Goal: Transaction & Acquisition: Obtain resource

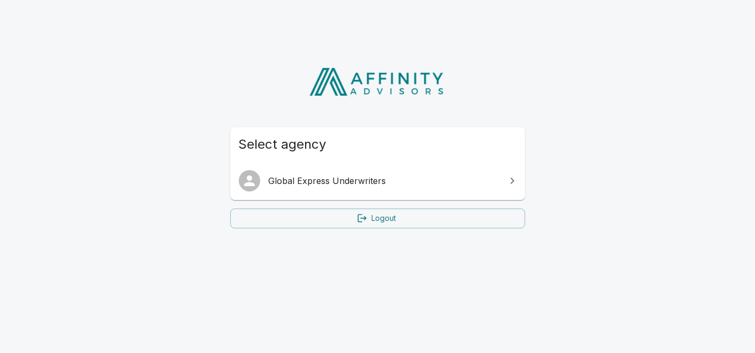
click at [348, 180] on span "Global Express Underwriters" at bounding box center [384, 180] width 231 height 13
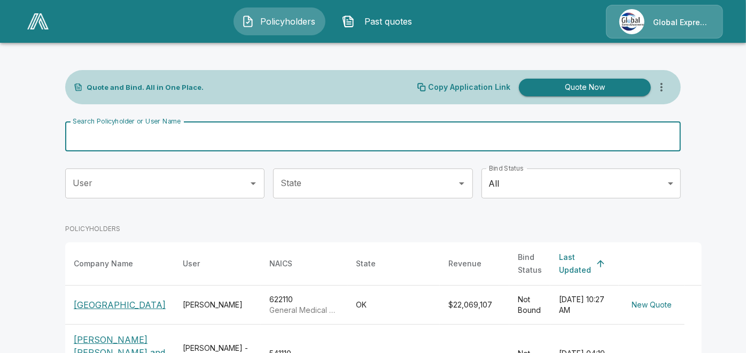
click at [322, 143] on input "Search Policyholder or User Name" at bounding box center [367, 136] width 604 height 30
paste input "**********"
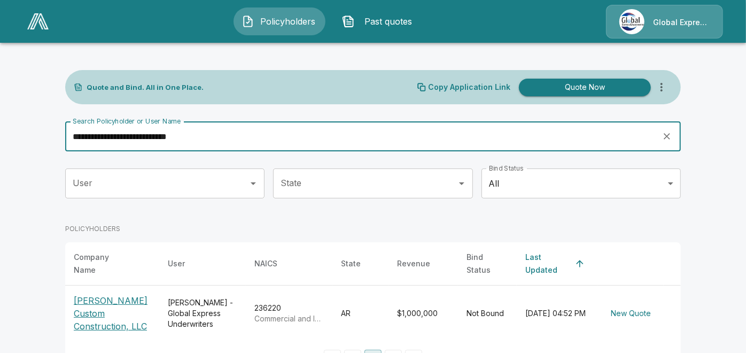
type input "**********"
click at [112, 308] on p "Reid Custom Construction, LLC" at bounding box center [112, 313] width 77 height 38
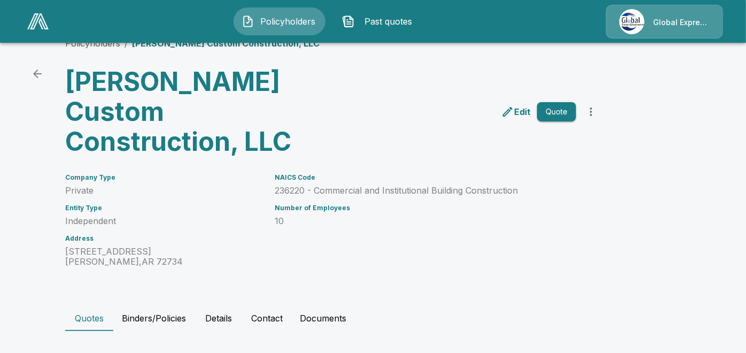
scroll to position [97, 0]
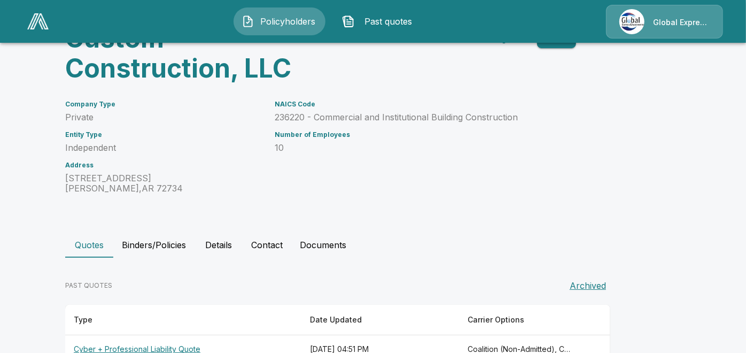
click at [186, 335] on th "Cyber + Professional Liability Quote" at bounding box center [183, 349] width 236 height 28
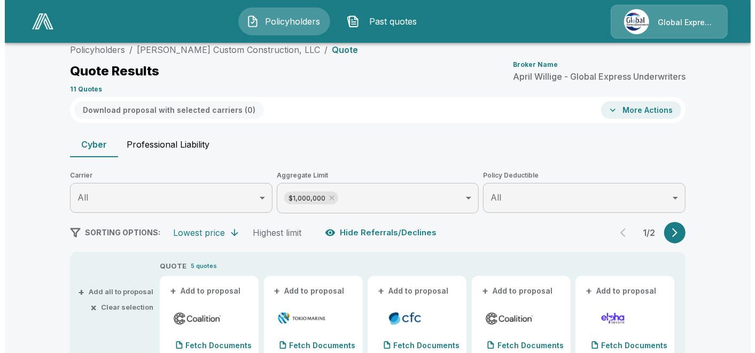
scroll to position [97, 0]
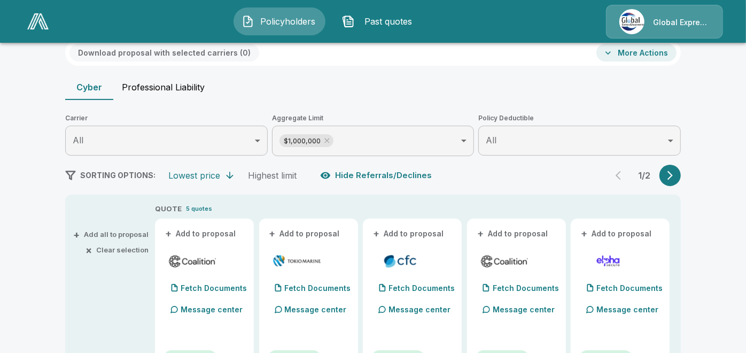
click at [207, 233] on button "+ Add to proposal" at bounding box center [200, 234] width 75 height 12
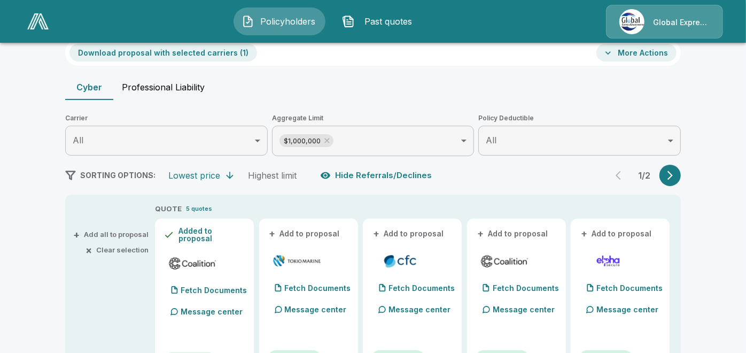
click at [305, 233] on button "+ Add to proposal" at bounding box center [305, 234] width 75 height 12
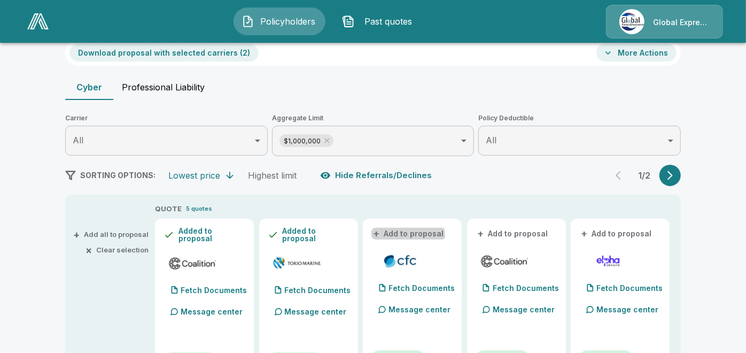
click at [402, 236] on button "+ Add to proposal" at bounding box center [408, 234] width 75 height 12
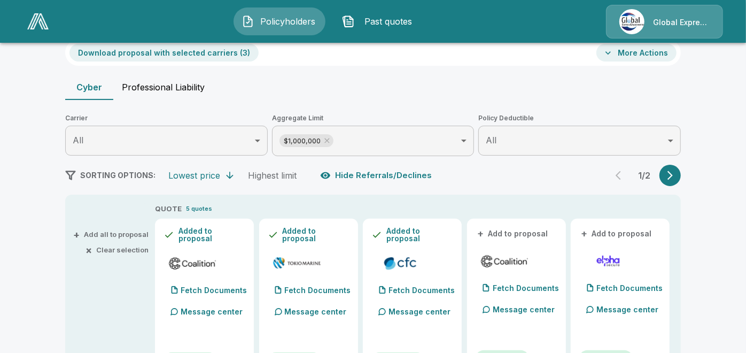
click at [523, 232] on button "+ Add to proposal" at bounding box center [512, 234] width 75 height 12
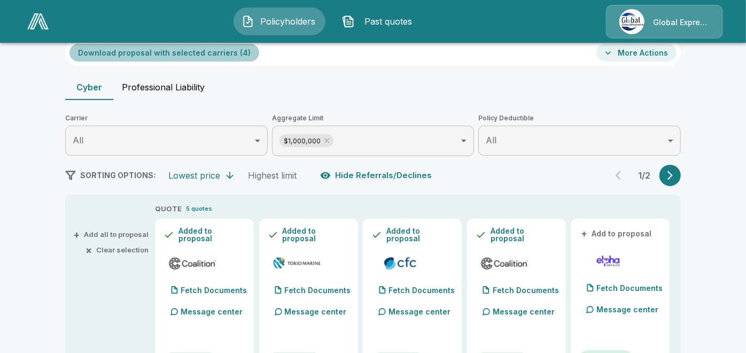
click at [215, 53] on button "Download proposal with selected carriers ( 4 )" at bounding box center [164, 53] width 190 height 18
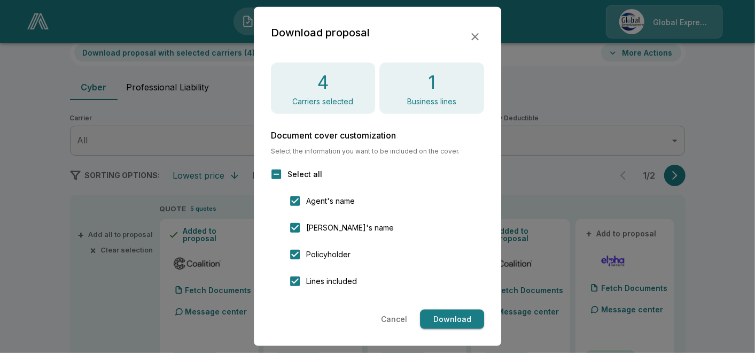
click at [463, 317] on button "Download" at bounding box center [452, 319] width 64 height 20
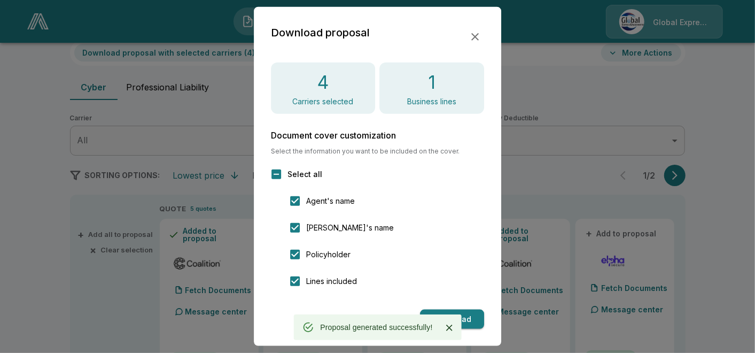
click at [474, 38] on icon "button" at bounding box center [475, 36] width 13 height 13
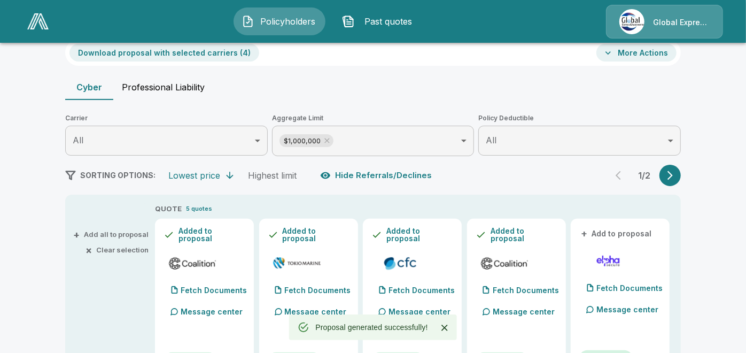
click at [621, 52] on button "More Actions" at bounding box center [636, 53] width 80 height 18
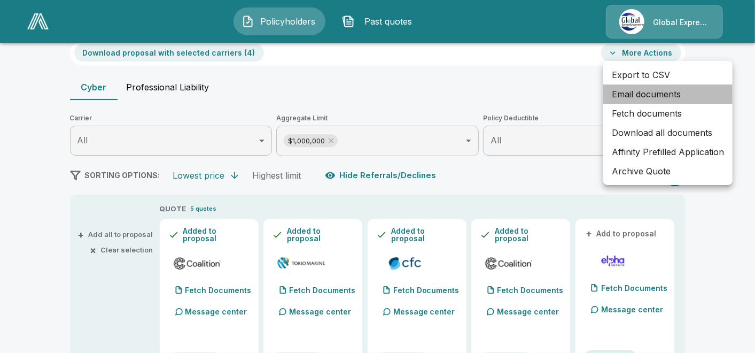
click at [625, 95] on li "Email documents" at bounding box center [667, 93] width 129 height 19
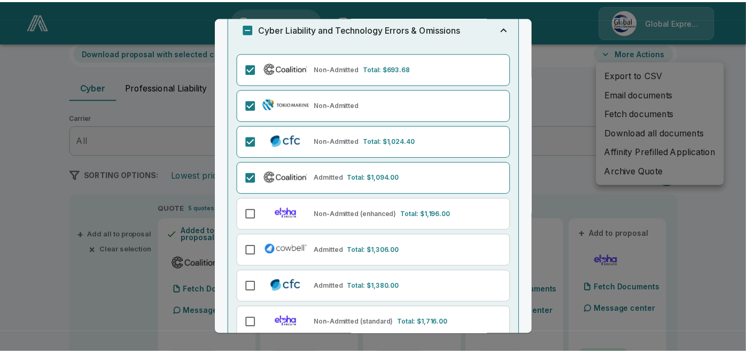
scroll to position [171, 0]
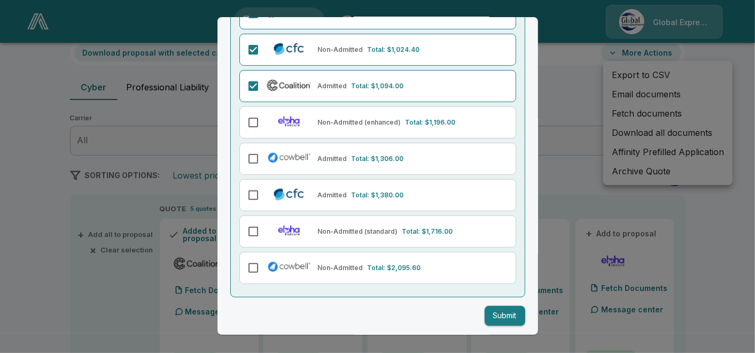
click at [496, 308] on button "Submit" at bounding box center [505, 316] width 41 height 20
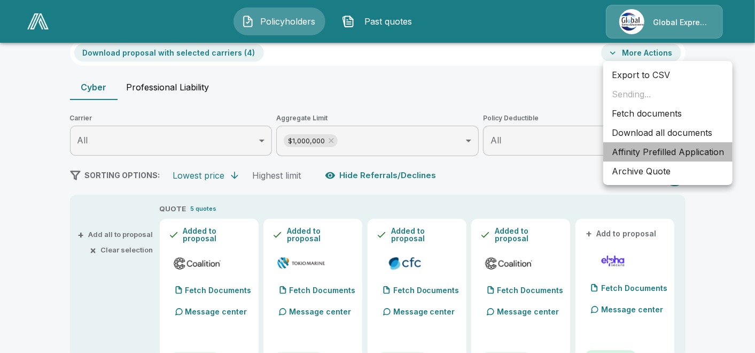
click at [647, 158] on li "Affinity Prefilled Application" at bounding box center [667, 151] width 129 height 19
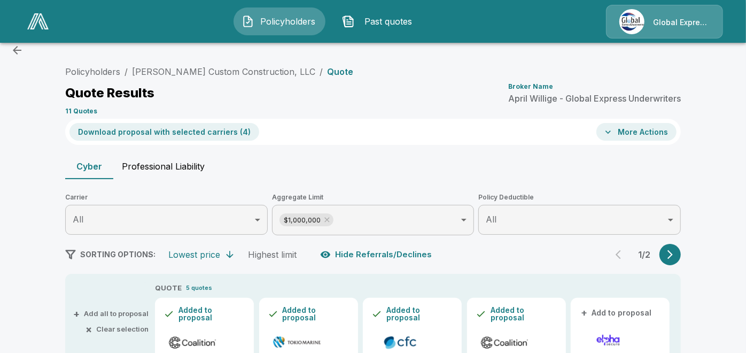
scroll to position [0, 0]
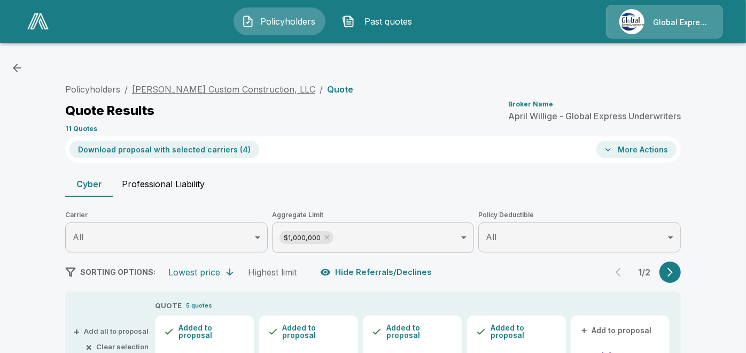
click at [244, 87] on link "Reid Custom Construction, LLC" at bounding box center [223, 89] width 183 height 11
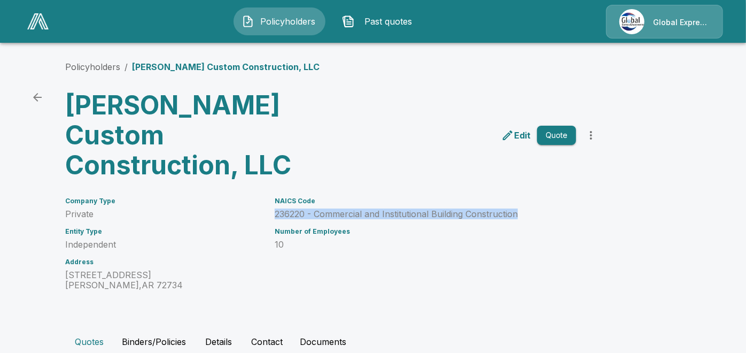
drag, startPoint x: 278, startPoint y: 183, endPoint x: 523, endPoint y: 182, distance: 244.7
click at [523, 184] on div "NAICS Code 236220 - Commercial and Institutional Building Construction Number o…" at bounding box center [419, 237] width 314 height 106
copy p "236220 - Commercial and Institutional Building Construction"
click at [41, 95] on icon "back" at bounding box center [37, 97] width 9 height 9
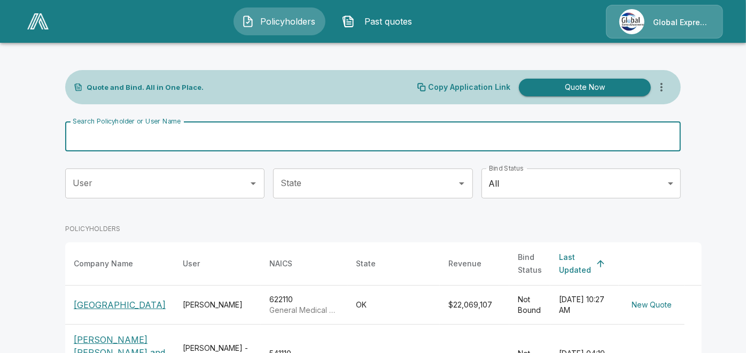
click at [241, 140] on input "Search Policyholder or User Name" at bounding box center [367, 136] width 604 height 30
paste input "**********"
type input "**********"
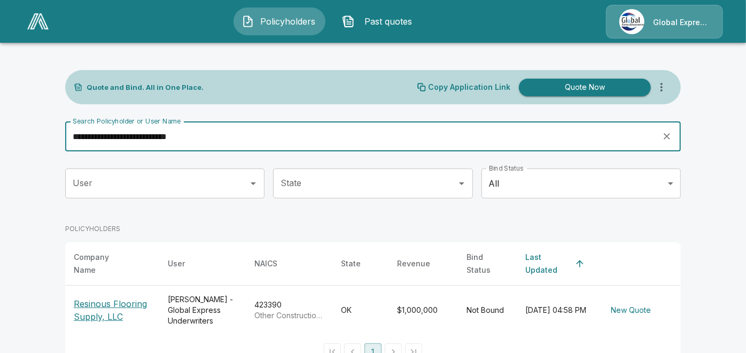
click at [128, 298] on p "Resinous Flooring Supply, LLC" at bounding box center [112, 310] width 77 height 26
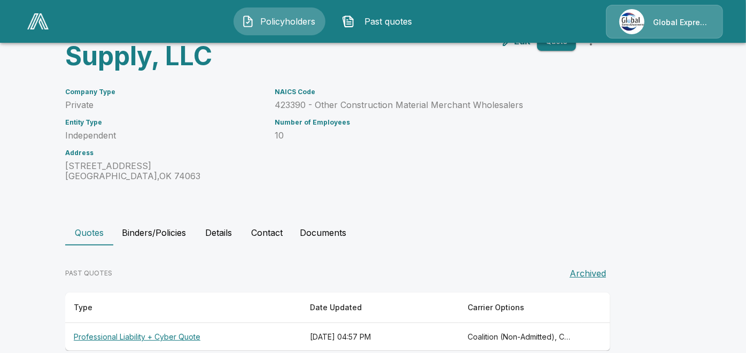
scroll to position [97, 0]
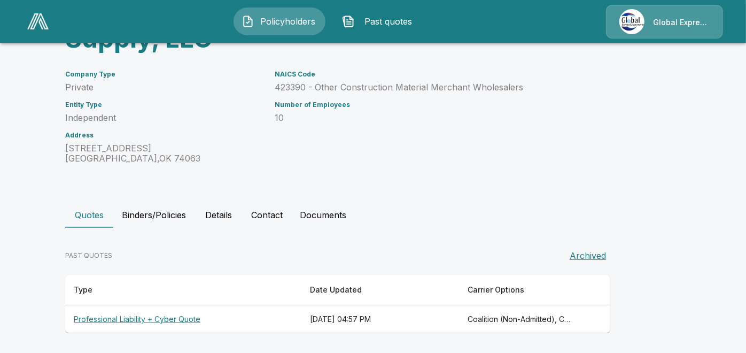
click at [197, 317] on th "Professional Liability + Cyber Quote" at bounding box center [183, 319] width 236 height 28
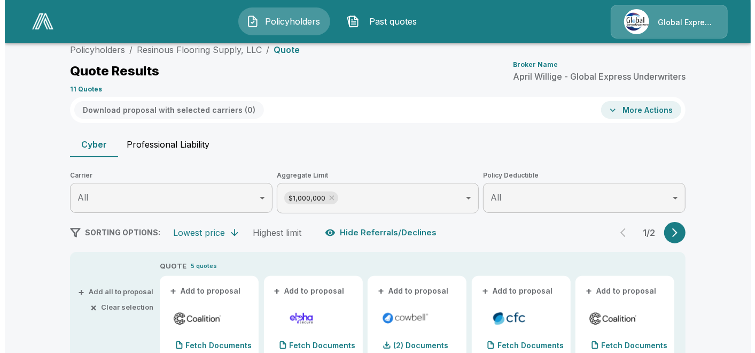
scroll to position [97, 0]
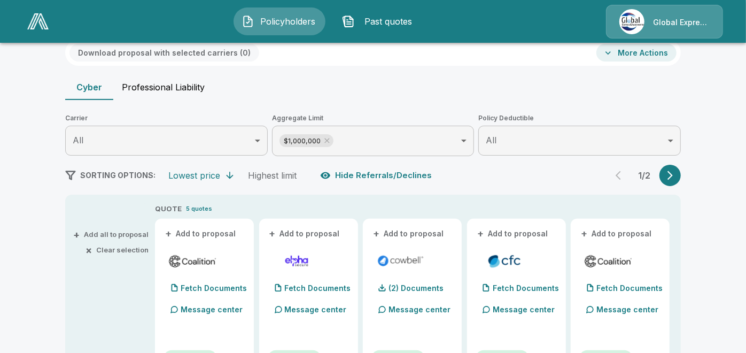
click at [197, 317] on div "Message center" at bounding box center [207, 309] width 75 height 21
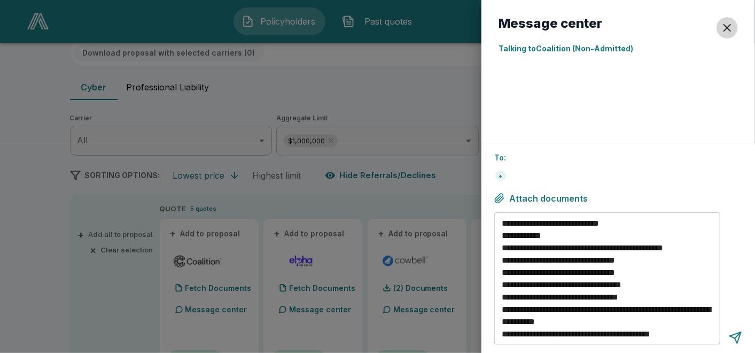
click at [728, 26] on div "button" at bounding box center [727, 27] width 13 height 13
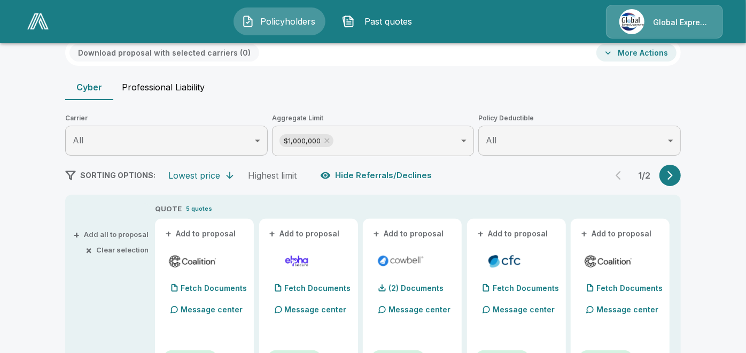
click at [216, 230] on button "+ Add to proposal" at bounding box center [200, 234] width 75 height 12
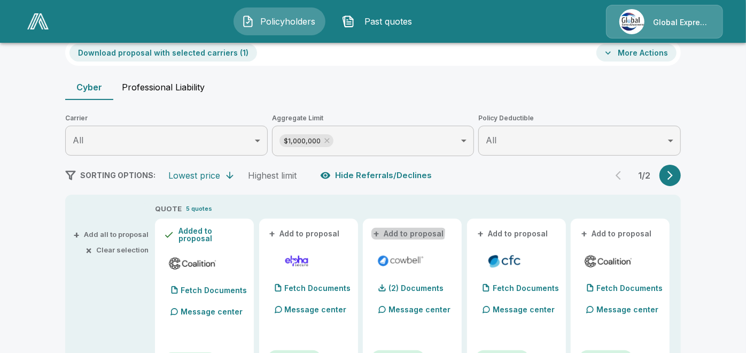
click at [399, 230] on button "+ Add to proposal" at bounding box center [408, 234] width 75 height 12
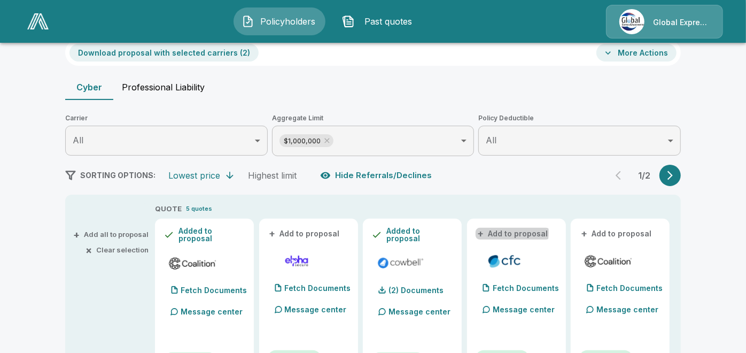
click at [503, 232] on button "+ Add to proposal" at bounding box center [512, 234] width 75 height 12
click at [615, 230] on button "+ Add to proposal" at bounding box center [616, 234] width 75 height 12
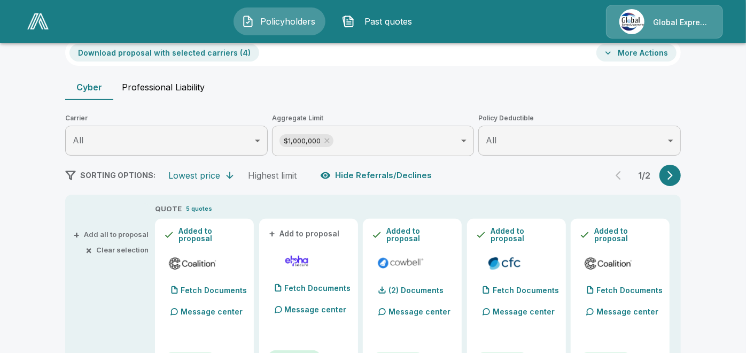
click at [206, 50] on button "Download proposal with selected carriers ( 4 )" at bounding box center [164, 53] width 190 height 18
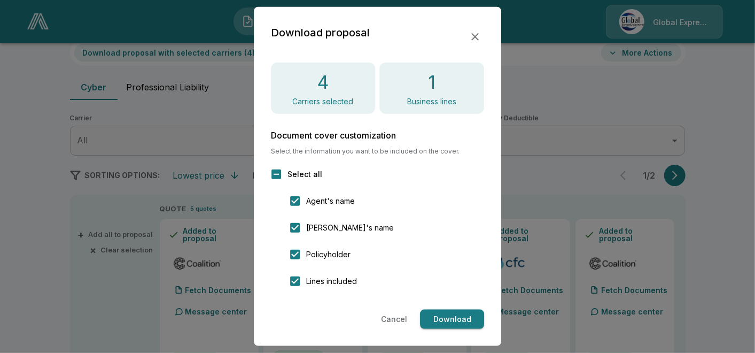
click at [455, 317] on button "Download" at bounding box center [452, 319] width 64 height 20
click at [475, 33] on icon "button" at bounding box center [475, 36] width 13 height 13
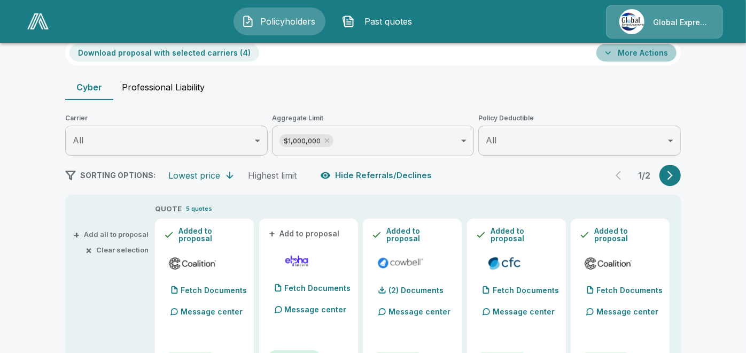
click at [634, 57] on button "More Actions" at bounding box center [636, 53] width 80 height 18
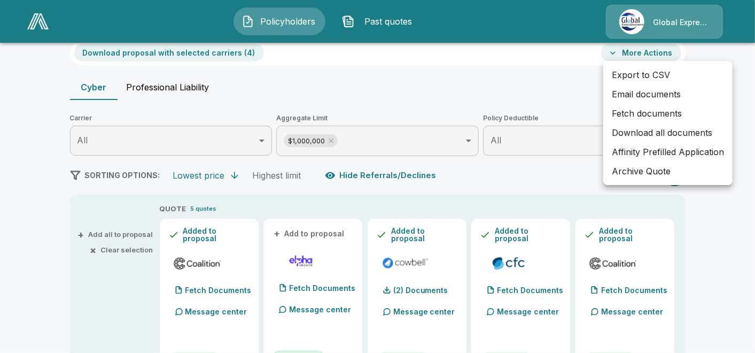
click at [627, 97] on li "Email documents" at bounding box center [667, 93] width 129 height 19
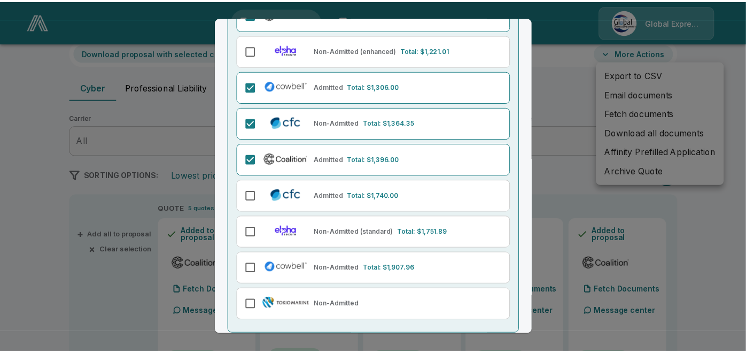
scroll to position [171, 0]
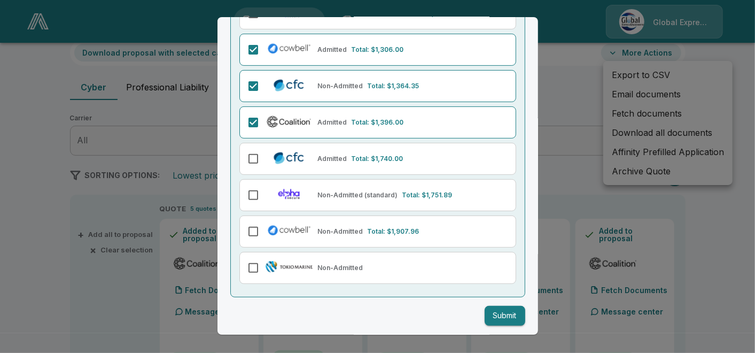
click at [504, 316] on button "Submit" at bounding box center [505, 316] width 41 height 20
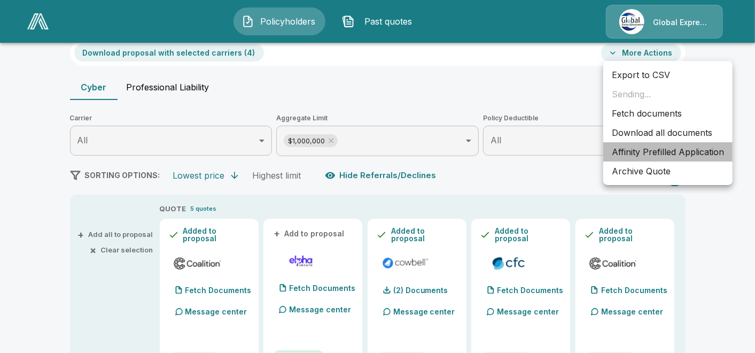
click at [645, 150] on li "Affinity Prefilled Application" at bounding box center [667, 151] width 129 height 19
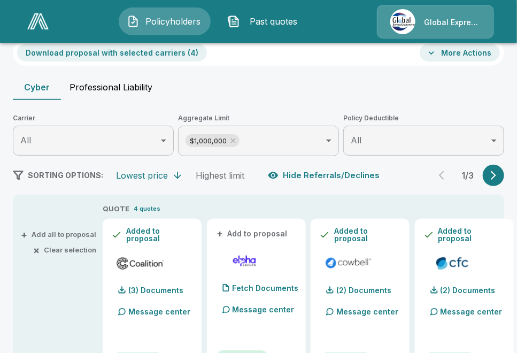
click at [407, 65] on div "Download proposal with selected carriers ( 4 ) More Actions" at bounding box center [258, 53] width 491 height 26
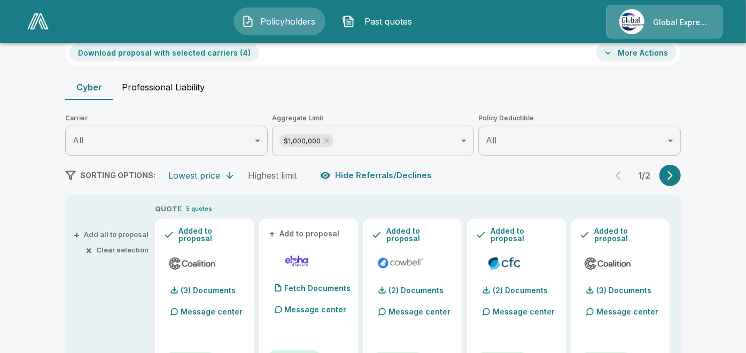
click at [744, 10] on header "Policyholders Past quotes Global Express Underwriters" at bounding box center [373, 21] width 746 height 43
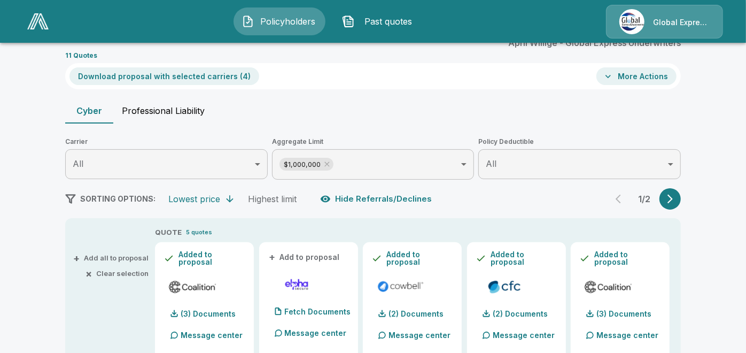
scroll to position [26, 0]
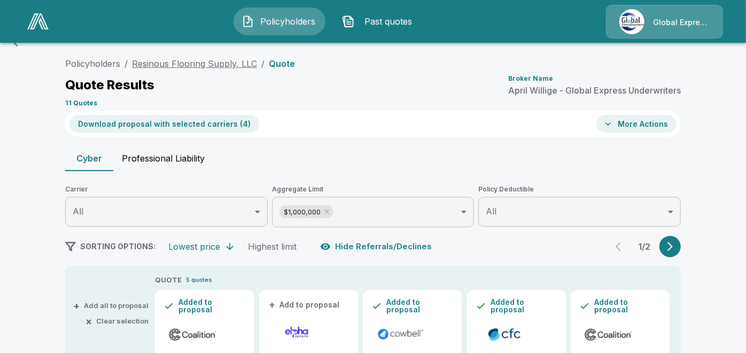
click at [218, 64] on link "Resinous Flooring Supply, LLC" at bounding box center [194, 63] width 125 height 11
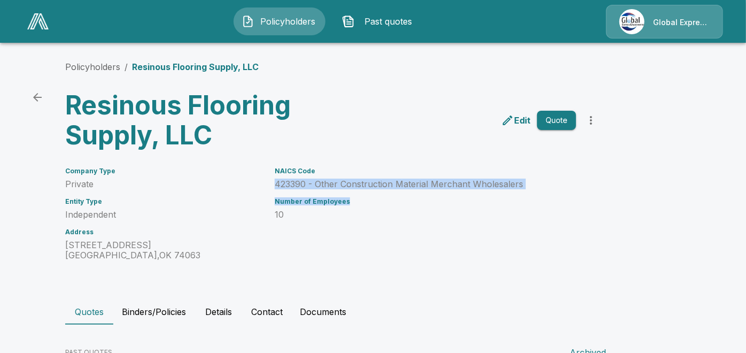
drag, startPoint x: 278, startPoint y: 183, endPoint x: 528, endPoint y: 191, distance: 250.2
click at [528, 191] on div "NAICS Code 423390 - Other Construction Material Merchant Wholesalers Number of …" at bounding box center [419, 207] width 314 height 106
drag, startPoint x: 528, startPoint y: 191, endPoint x: 473, endPoint y: 197, distance: 55.3
click at [473, 197] on div "NAICS Code 423390 - Other Construction Material Merchant Wholesalers Number of …" at bounding box center [419, 207] width 314 height 106
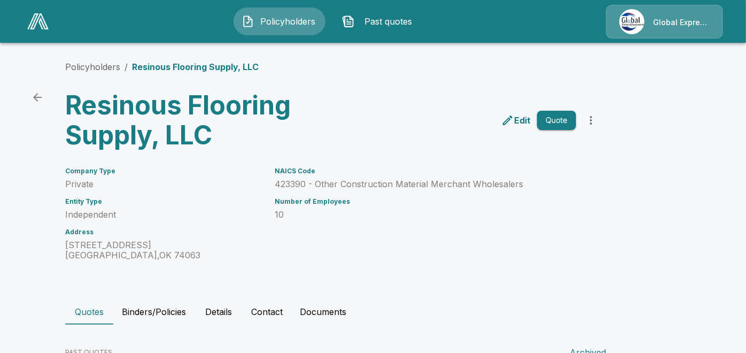
click at [236, 169] on h6 "Company Type" at bounding box center [163, 170] width 197 height 7
click at [272, 188] on div "NAICS Code 423390 - Other Construction Material Merchant Wholesalers Number of …" at bounding box center [419, 207] width 314 height 106
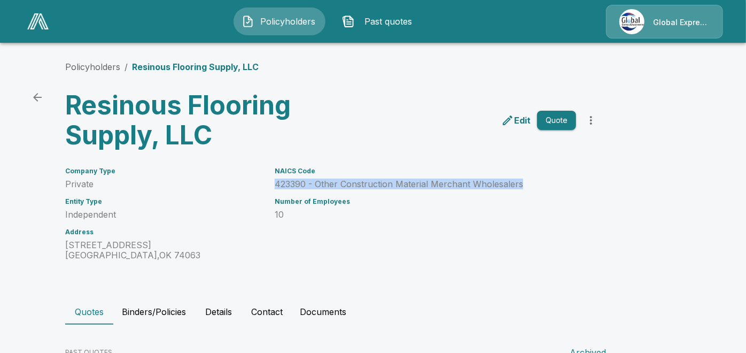
drag, startPoint x: 278, startPoint y: 181, endPoint x: 533, endPoint y: 181, distance: 254.3
click at [533, 181] on div "NAICS Code 423390 - Other Construction Material Merchant Wholesalers Number of …" at bounding box center [419, 207] width 314 height 106
copy p "423390 - Other Construction Material Merchant Wholesalers"
click at [38, 96] on icon "back" at bounding box center [37, 97] width 13 height 13
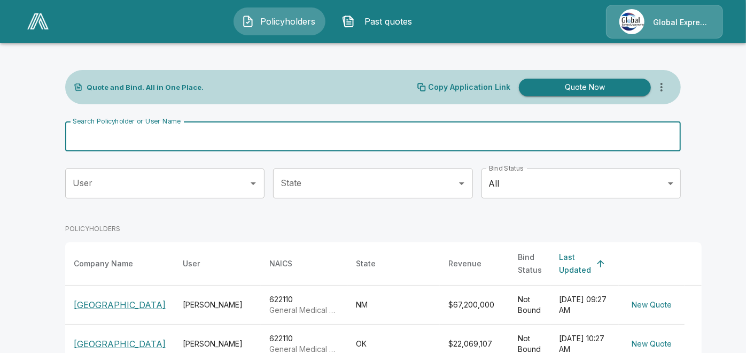
click at [150, 128] on input "Search Policyholder or User Name" at bounding box center [367, 136] width 604 height 30
paste input "**********"
type input "**********"
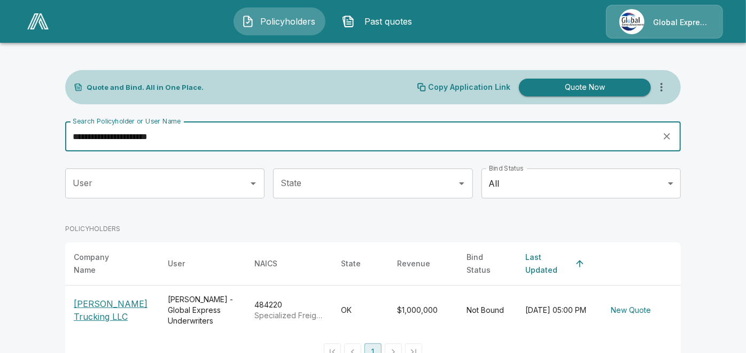
click at [103, 297] on p "Richardson Trucking LLC" at bounding box center [112, 310] width 77 height 26
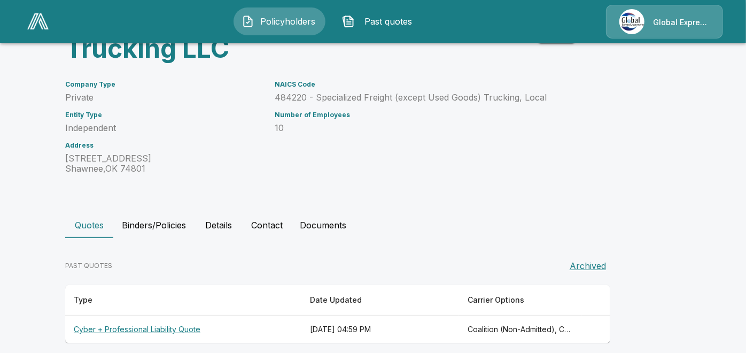
scroll to position [97, 0]
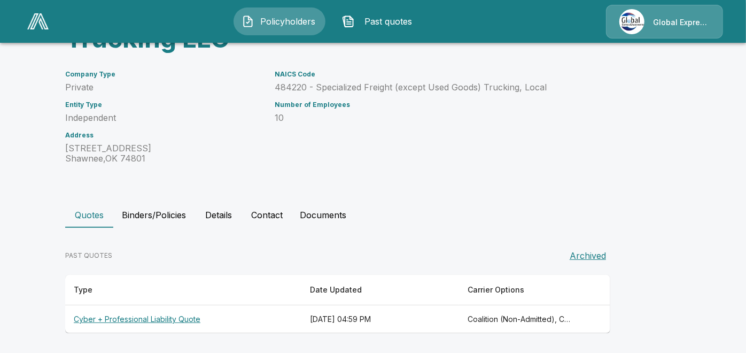
click at [169, 317] on th "Cyber + Professional Liability Quote" at bounding box center [183, 319] width 236 height 28
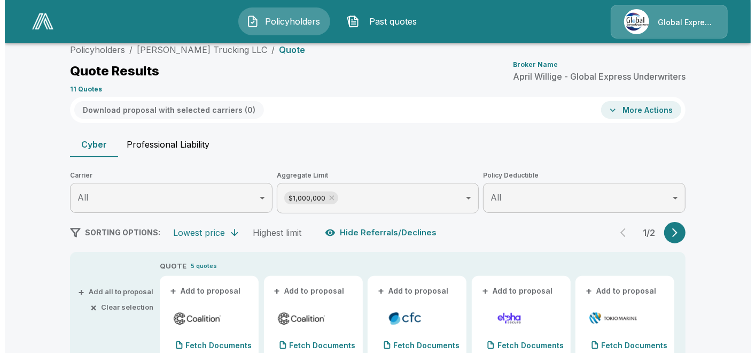
scroll to position [97, 0]
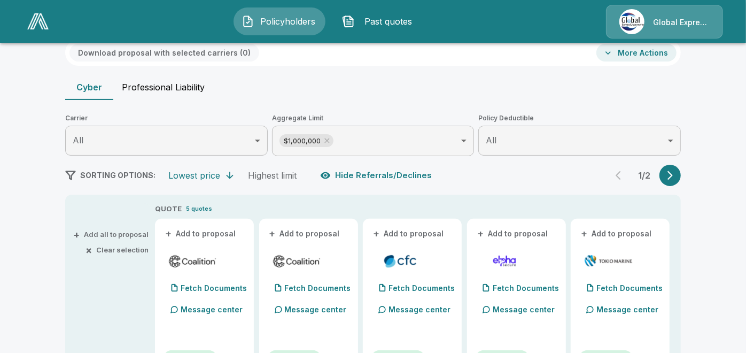
click at [214, 234] on button "+ Add to proposal" at bounding box center [200, 234] width 75 height 12
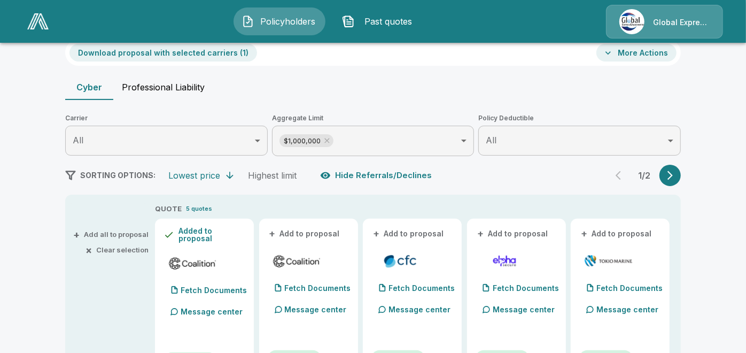
click at [295, 229] on button "+ Add to proposal" at bounding box center [305, 234] width 75 height 12
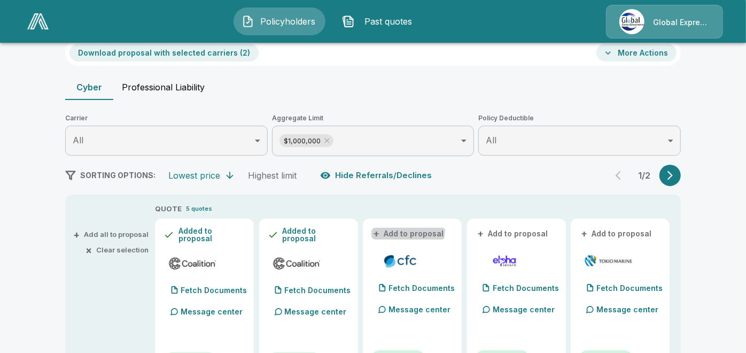
click at [404, 229] on button "+ Add to proposal" at bounding box center [408, 234] width 75 height 12
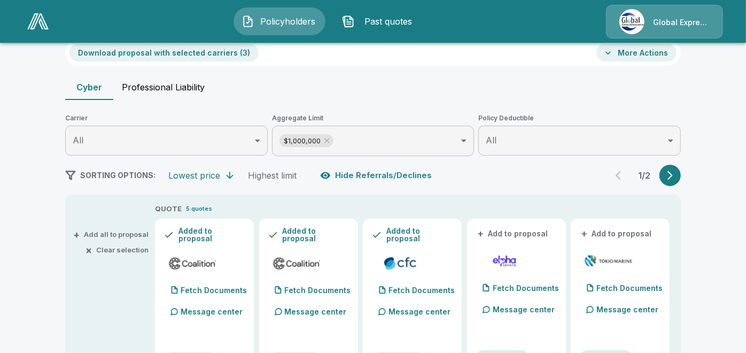
click at [614, 233] on button "+ Add to proposal" at bounding box center [616, 234] width 75 height 12
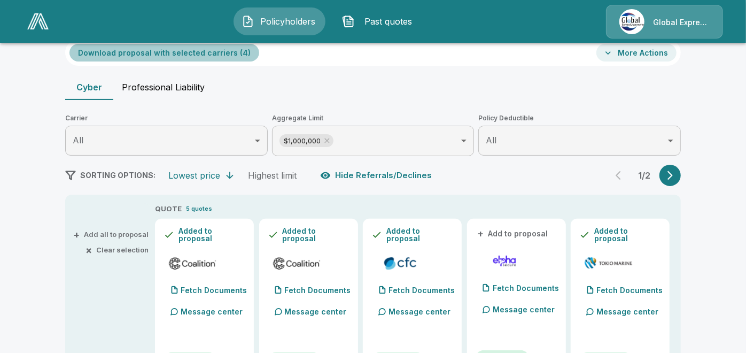
click at [203, 51] on button "Download proposal with selected carriers ( 4 )" at bounding box center [164, 53] width 190 height 18
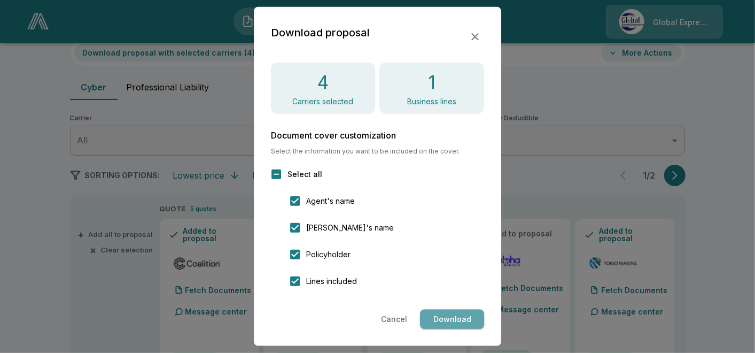
click at [445, 324] on button "Download" at bounding box center [452, 319] width 64 height 20
click at [484, 63] on div "4 Carriers selected 1 Business lines" at bounding box center [378, 88] width 214 height 51
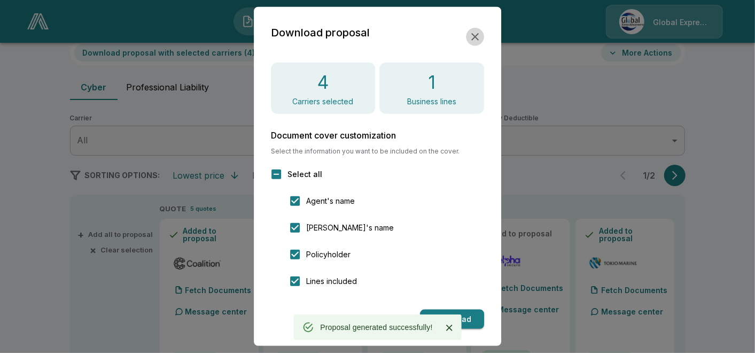
click at [474, 33] on icon "button" at bounding box center [475, 36] width 13 height 13
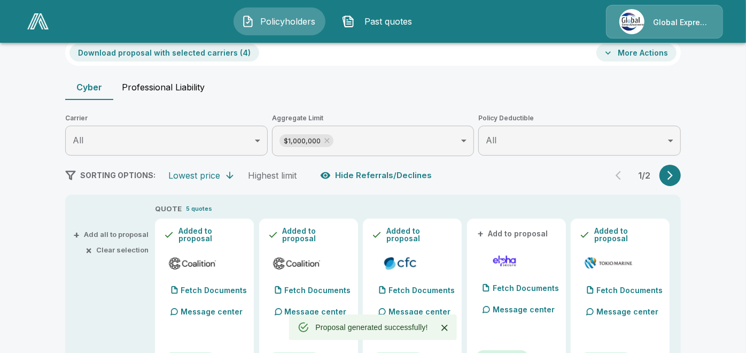
click at [638, 54] on button "More Actions" at bounding box center [636, 53] width 80 height 18
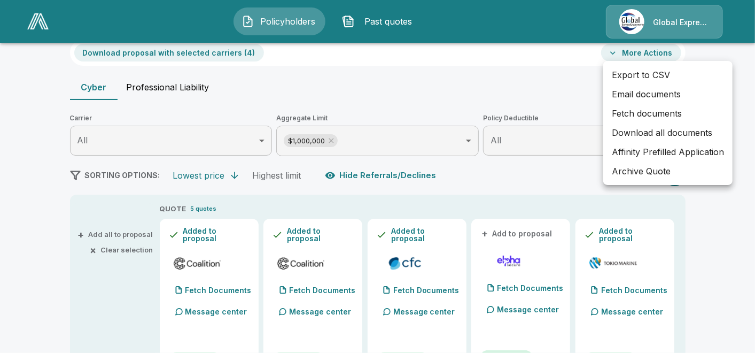
click at [635, 94] on li "Email documents" at bounding box center [667, 93] width 129 height 19
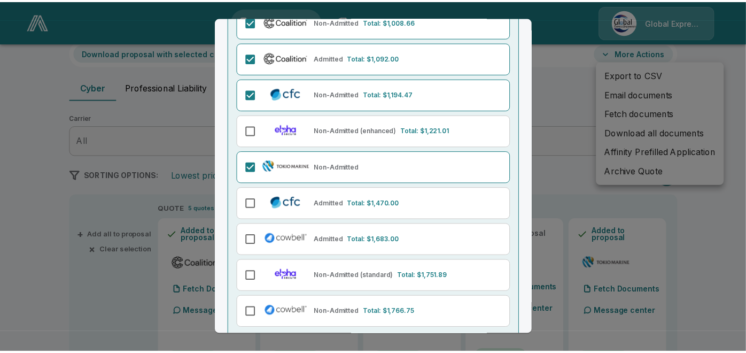
scroll to position [171, 0]
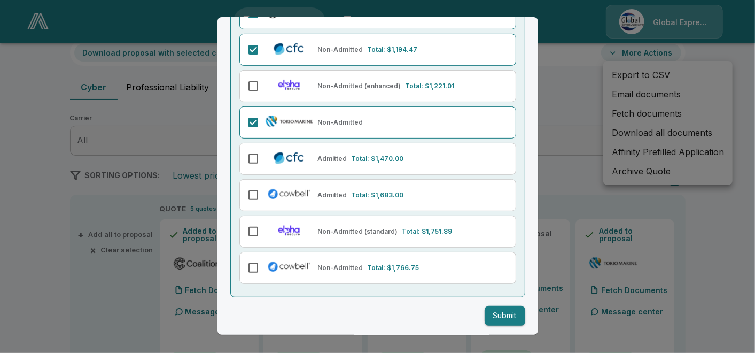
click at [499, 307] on button "Submit" at bounding box center [505, 316] width 41 height 20
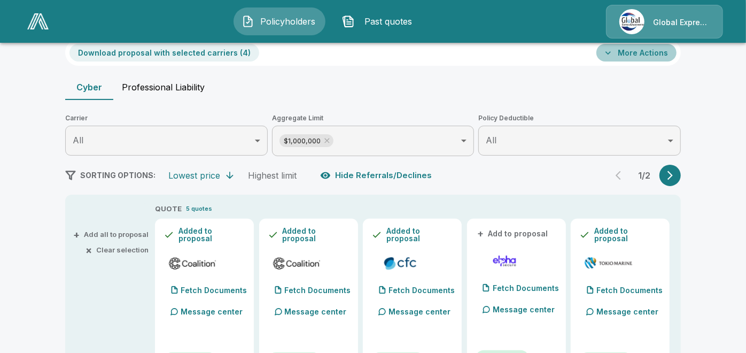
click at [650, 57] on button "More Actions" at bounding box center [636, 53] width 80 height 18
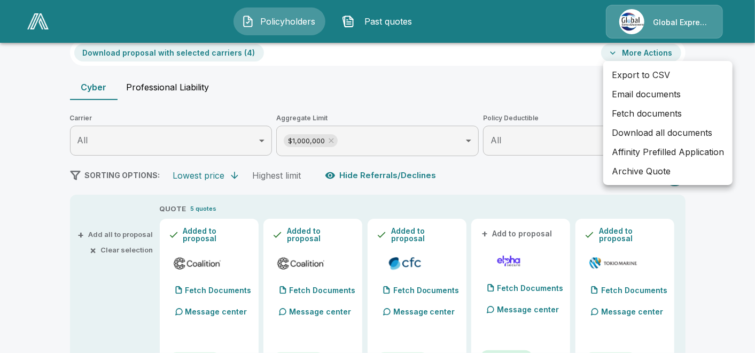
click at [633, 148] on li "Affinity Prefilled Application" at bounding box center [667, 151] width 129 height 19
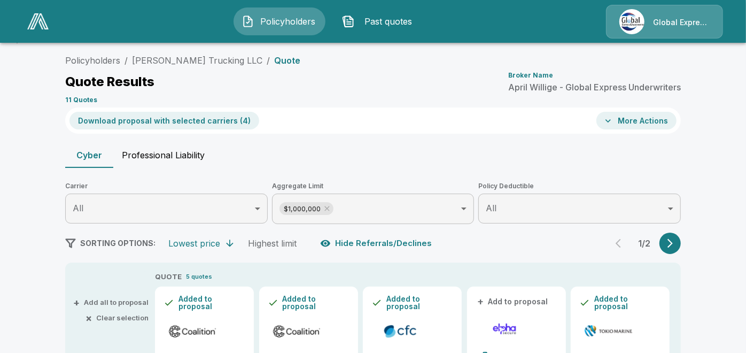
scroll to position [0, 0]
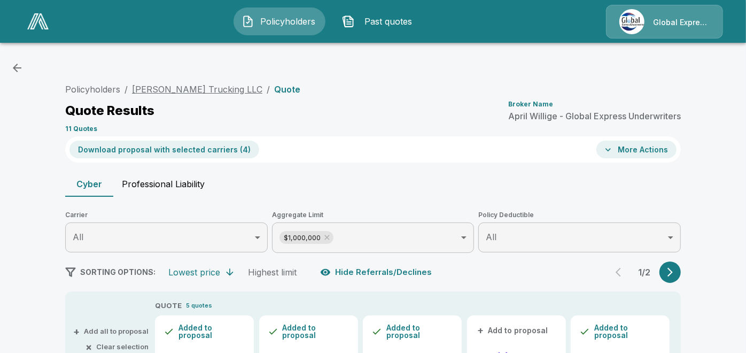
click at [209, 87] on link "Richardson Trucking LLC" at bounding box center [197, 89] width 130 height 11
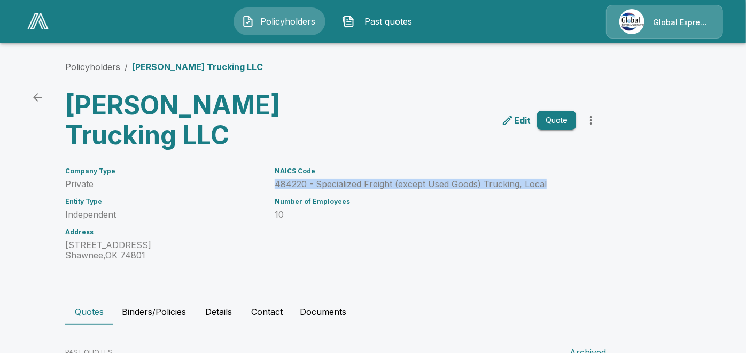
drag, startPoint x: 270, startPoint y: 184, endPoint x: 549, endPoint y: 183, distance: 278.9
click at [549, 183] on div "NAICS Code 484220 - Specialized Freight (except Used Goods) Trucking, Local Num…" at bounding box center [419, 207] width 314 height 106
copy p "484220 - Specialized Freight (except Used Goods) Trucking, Local"
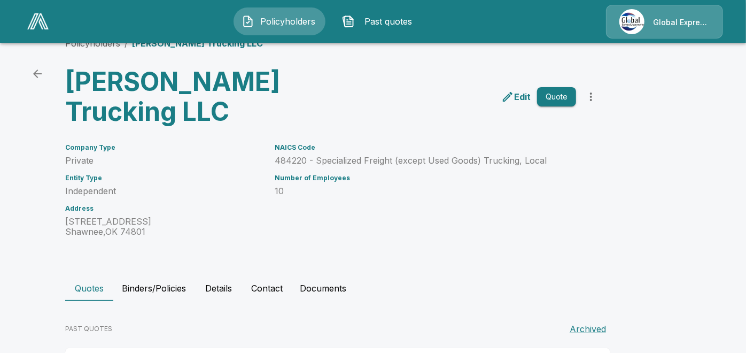
scroll to position [97, 0]
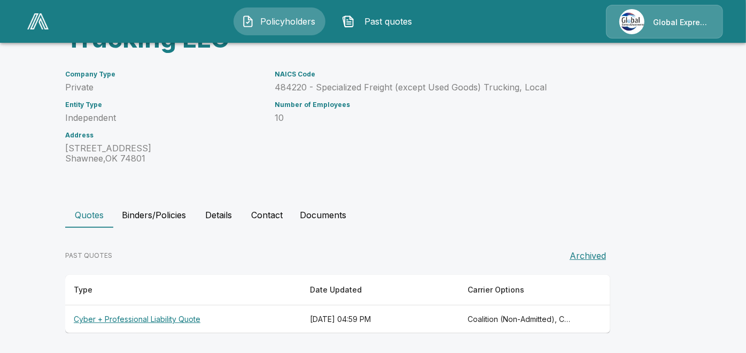
click at [143, 317] on th "Cyber + Professional Liability Quote" at bounding box center [183, 319] width 236 height 28
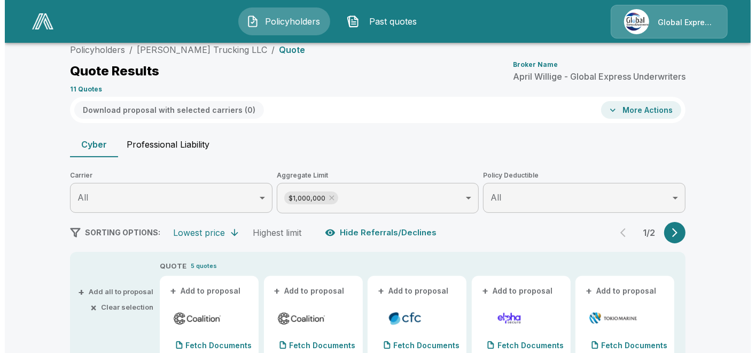
scroll to position [97, 0]
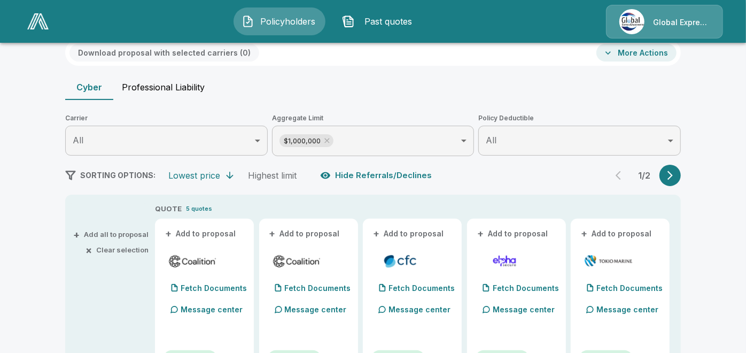
click at [633, 52] on button "More Actions" at bounding box center [636, 53] width 80 height 18
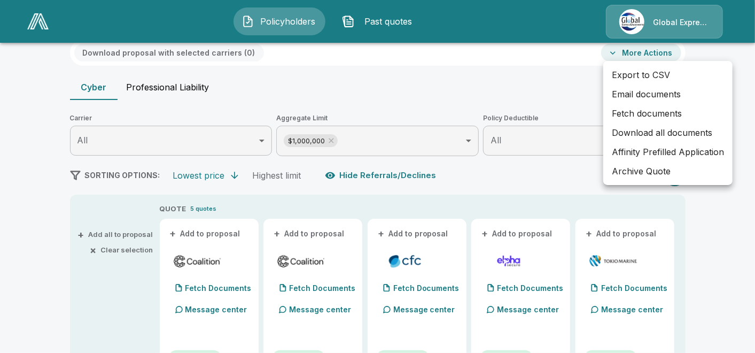
click at [622, 98] on li "Email documents" at bounding box center [667, 93] width 129 height 19
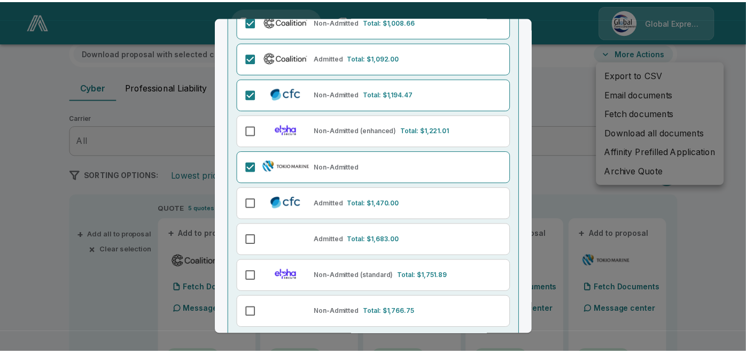
scroll to position [171, 0]
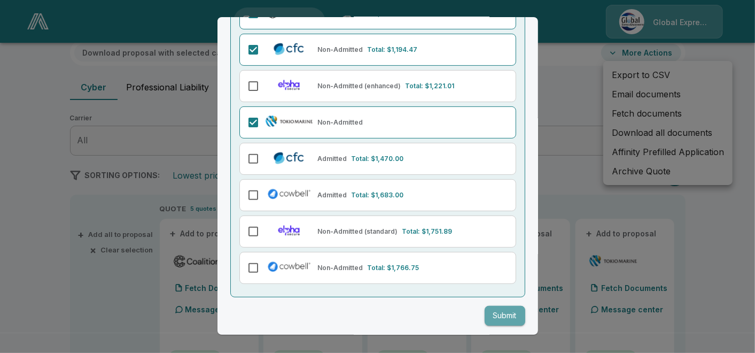
click at [492, 308] on button "Submit" at bounding box center [505, 316] width 41 height 20
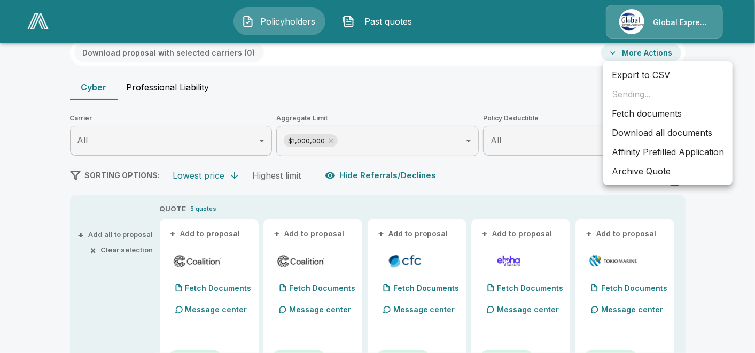
click at [97, 17] on div at bounding box center [377, 176] width 755 height 353
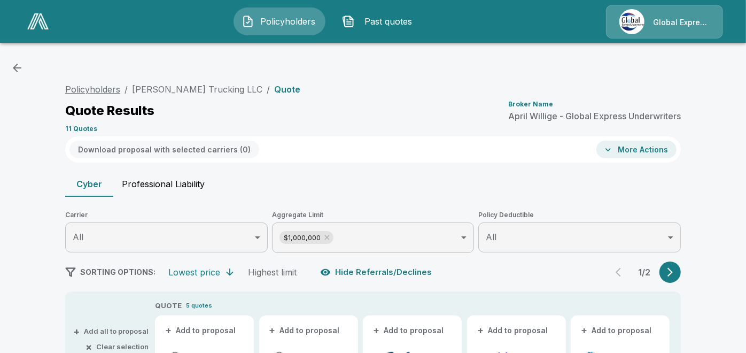
drag, startPoint x: 112, startPoint y: 88, endPoint x: 91, endPoint y: 88, distance: 20.8
click at [91, 88] on link "Policyholders" at bounding box center [92, 89] width 55 height 11
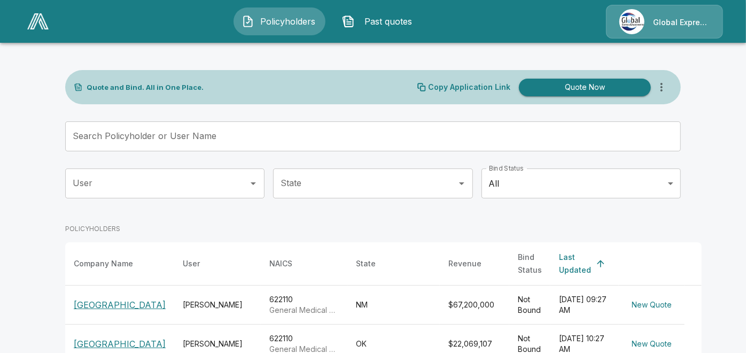
click at [172, 127] on div "Search Policyholder or User Name Search Policyholder or User Name" at bounding box center [372, 136] width 615 height 30
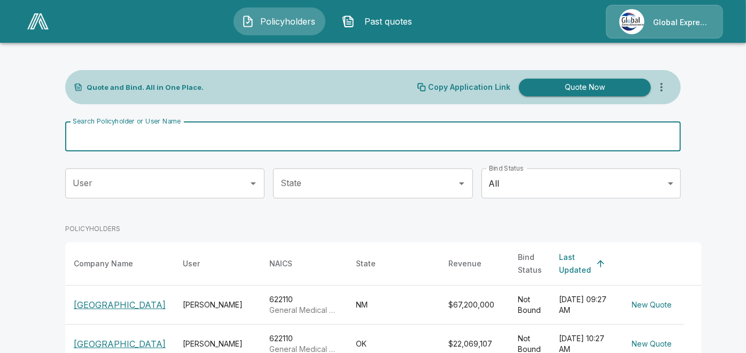
paste input "**********"
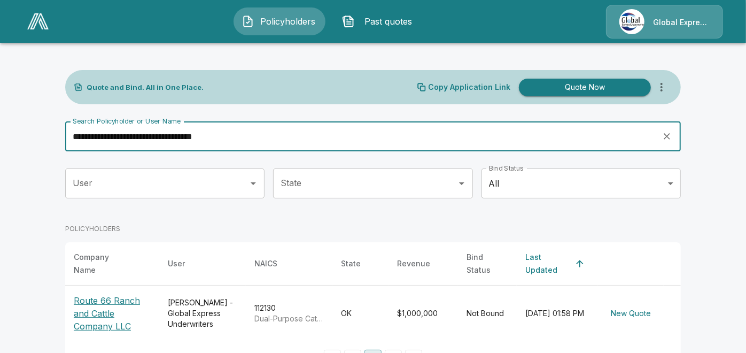
type input "**********"
click at [95, 298] on p "Route 66 Ranch and Cattle Company LLC" at bounding box center [112, 313] width 77 height 38
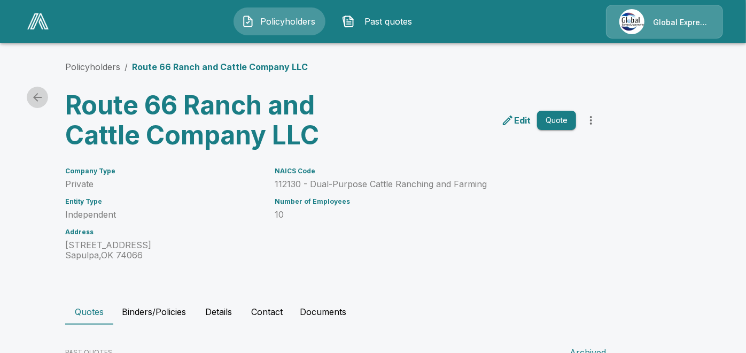
click at [36, 95] on icon "back" at bounding box center [37, 97] width 13 height 13
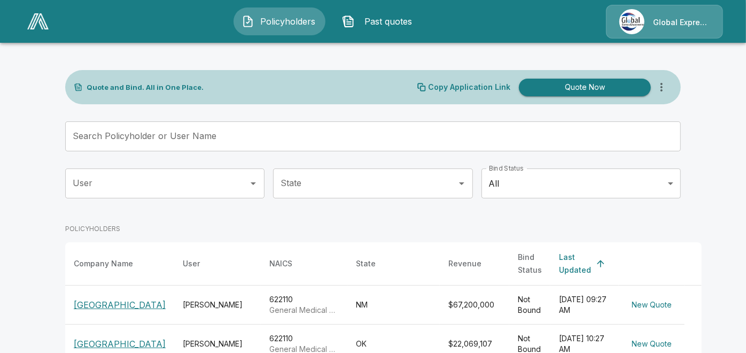
click at [392, 136] on input "Search Policyholder or User Name" at bounding box center [367, 136] width 604 height 30
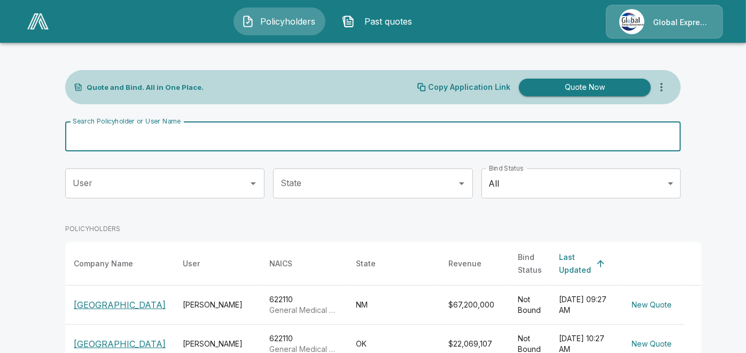
paste input "**********"
type input "**********"
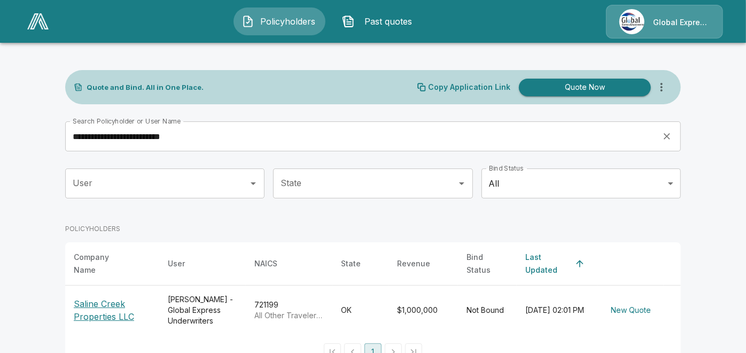
click at [121, 297] on p "Saline Creek Properties LLC" at bounding box center [112, 310] width 77 height 26
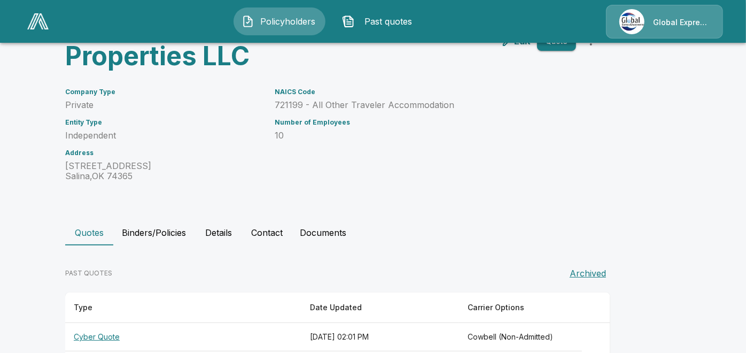
scroll to position [153, 0]
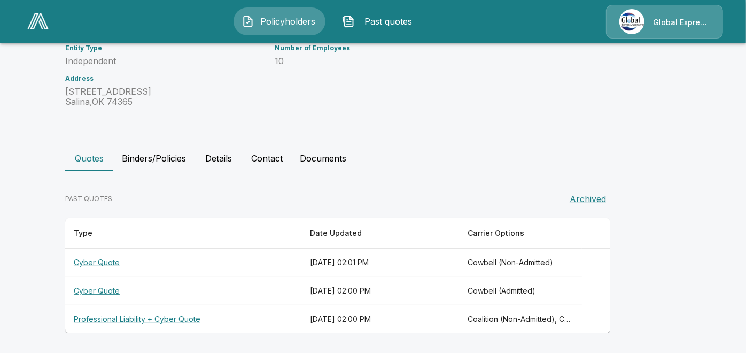
click at [134, 314] on th "Professional Liability + Cyber Quote" at bounding box center [183, 319] width 236 height 28
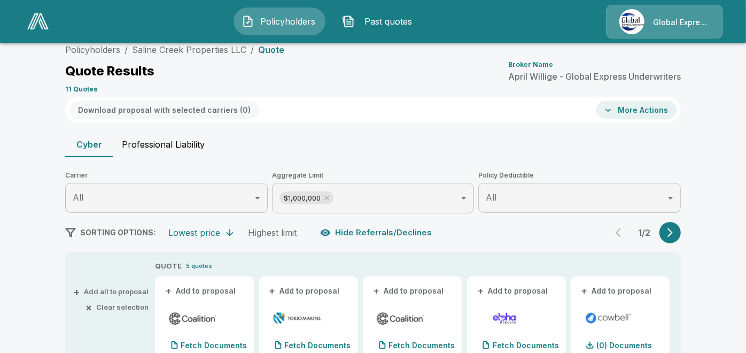
scroll to position [153, 0]
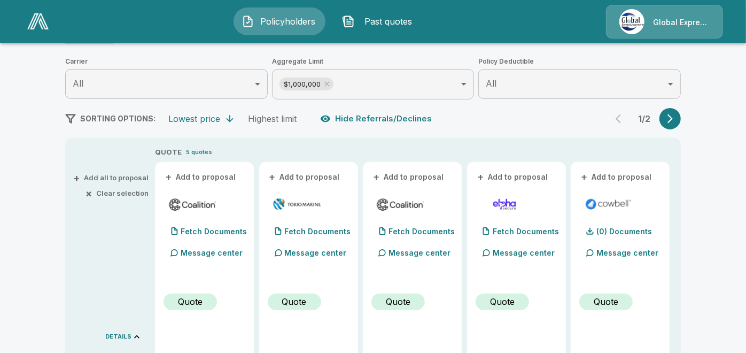
click at [204, 177] on button "+ Add to proposal" at bounding box center [200, 177] width 75 height 12
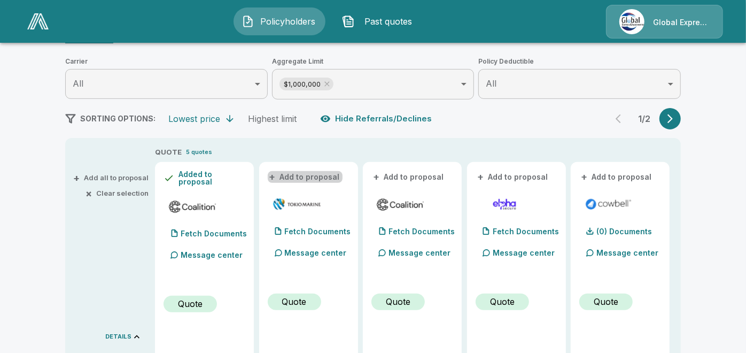
click at [310, 172] on button "+ Add to proposal" at bounding box center [305, 177] width 75 height 12
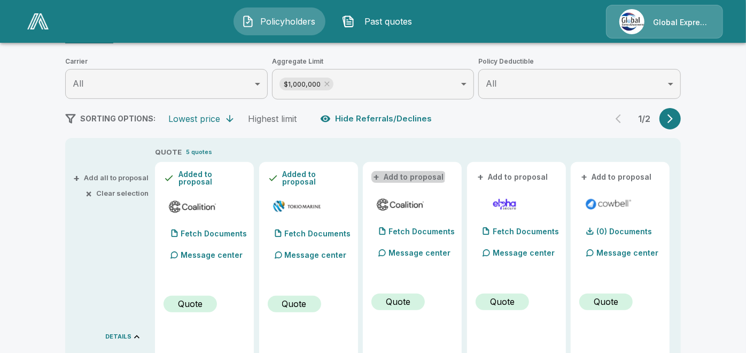
click at [406, 175] on button "+ Add to proposal" at bounding box center [408, 177] width 75 height 12
click at [606, 177] on button "+ Add to proposal" at bounding box center [616, 177] width 75 height 12
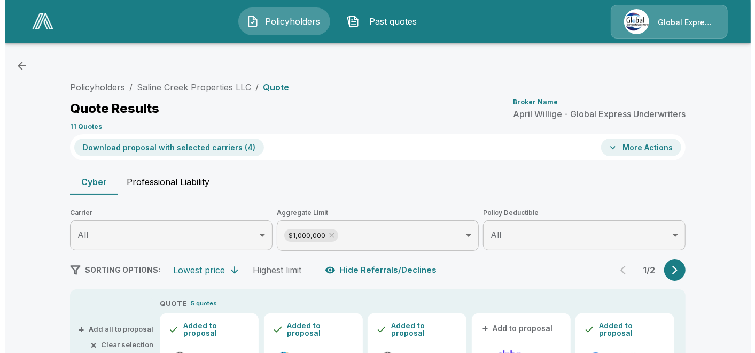
scroll to position [0, 0]
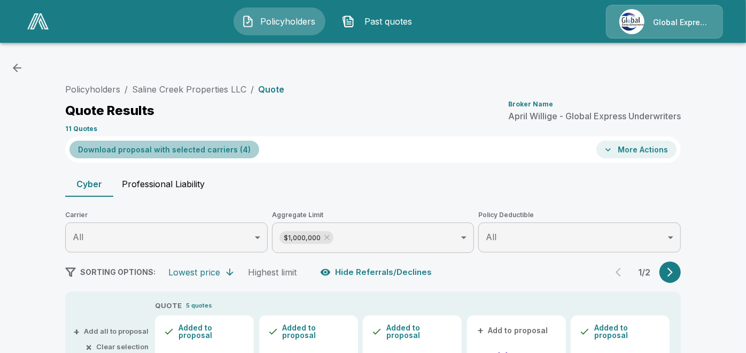
click at [171, 148] on button "Download proposal with selected carriers ( 4 )" at bounding box center [164, 150] width 190 height 18
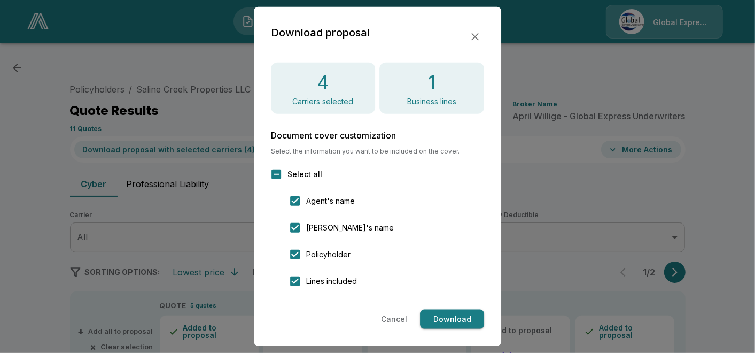
click at [464, 319] on button "Download" at bounding box center [452, 319] width 64 height 20
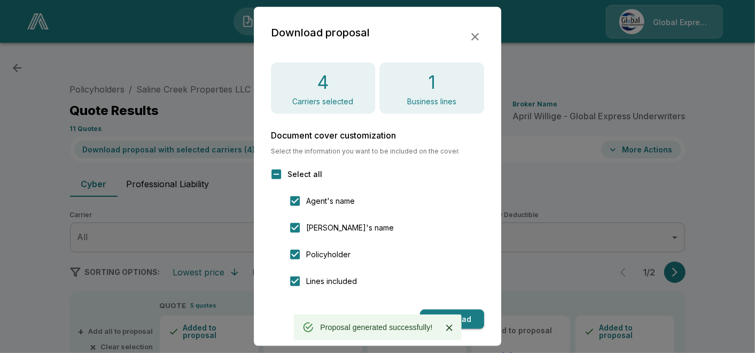
click at [472, 33] on icon "button" at bounding box center [475, 36] width 13 height 13
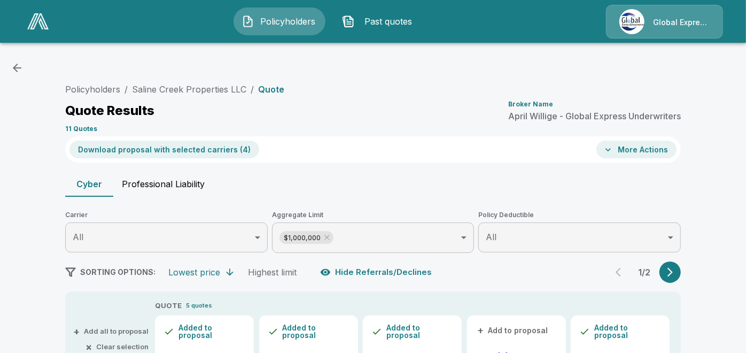
click at [628, 136] on div "Download proposal with selected carriers ( 4 ) More Actions" at bounding box center [372, 149] width 615 height 26
click at [629, 150] on button "More Actions" at bounding box center [636, 150] width 80 height 18
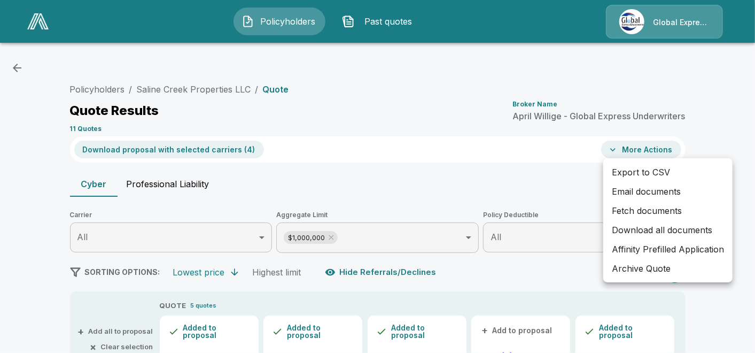
click at [638, 184] on li "Email documents" at bounding box center [667, 191] width 129 height 19
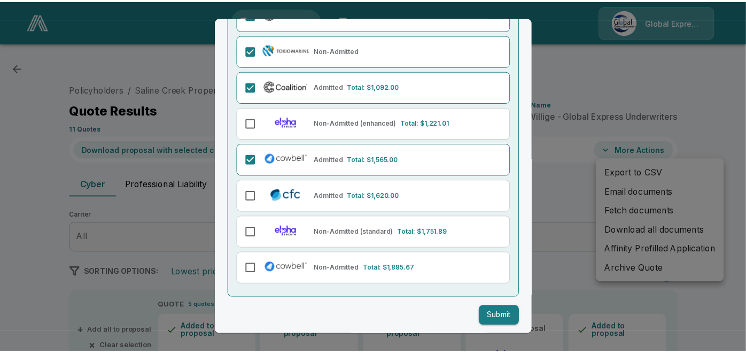
scroll to position [135, 0]
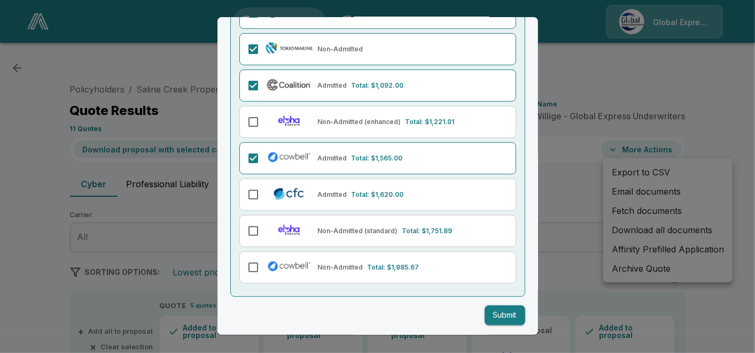
click at [492, 321] on button "Submit" at bounding box center [505, 315] width 41 height 20
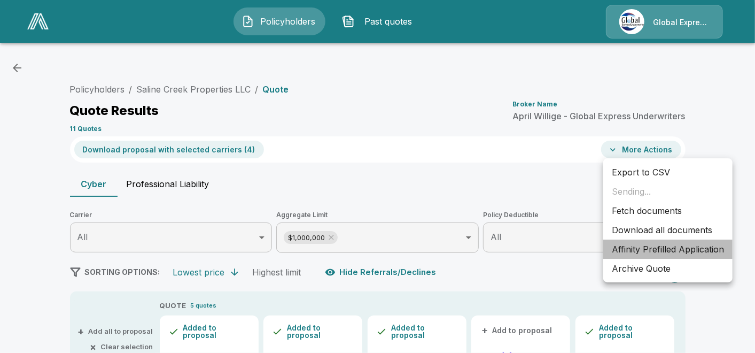
click at [654, 253] on li "Affinity Prefilled Application" at bounding box center [667, 248] width 129 height 19
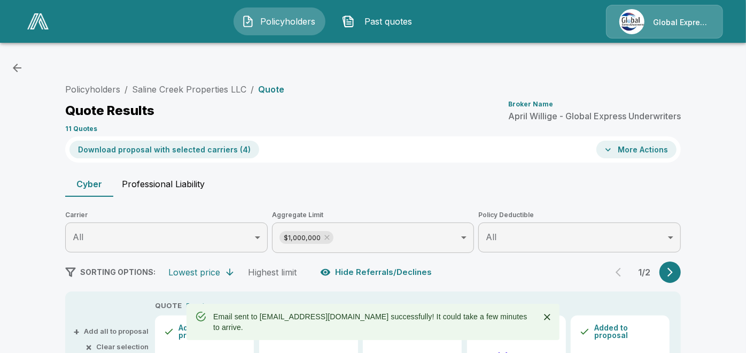
click at [228, 90] on link "Saline Creek Properties LLC" at bounding box center [189, 89] width 114 height 11
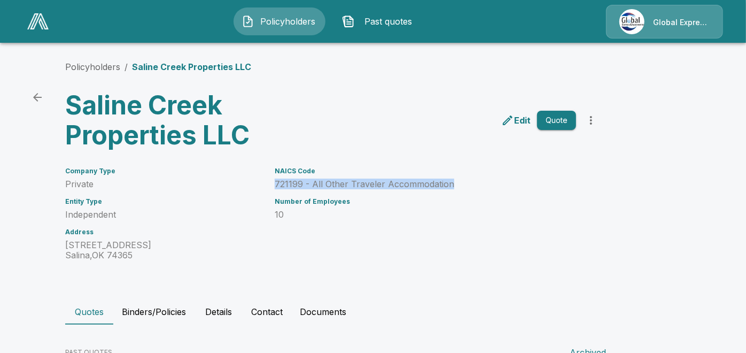
drag, startPoint x: 280, startPoint y: 181, endPoint x: 451, endPoint y: 183, distance: 171.5
click at [451, 183] on p "721199 - All Other Traveler Accommodation" at bounding box center [425, 184] width 301 height 10
copy p "721199 - All Other Traveler Accommodation"
click at [104, 66] on link "Policyholders" at bounding box center [92, 66] width 55 height 11
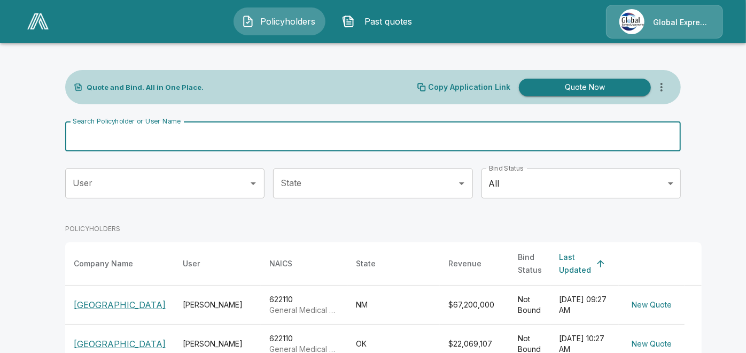
click at [242, 135] on input "Search Policyholder or User Name" at bounding box center [367, 136] width 604 height 30
paste input "**********"
type input "**********"
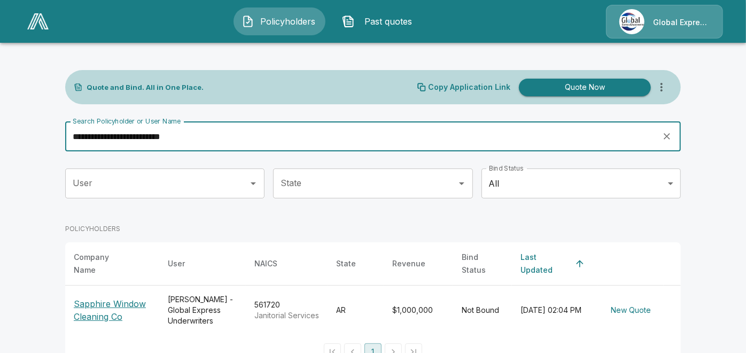
click at [105, 313] on p "Sapphire Window Cleaning Co" at bounding box center [112, 310] width 77 height 26
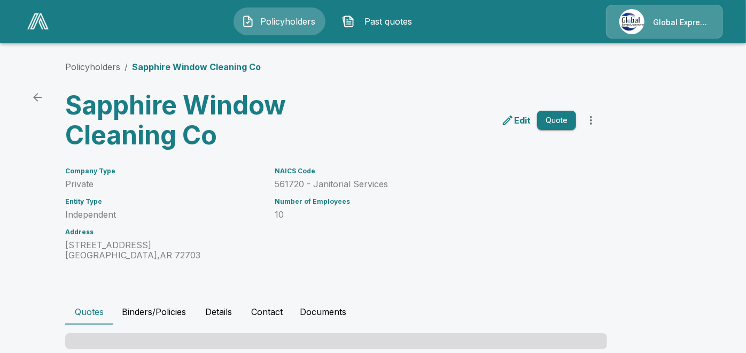
click at [104, 311] on button "Quotes" at bounding box center [89, 312] width 48 height 26
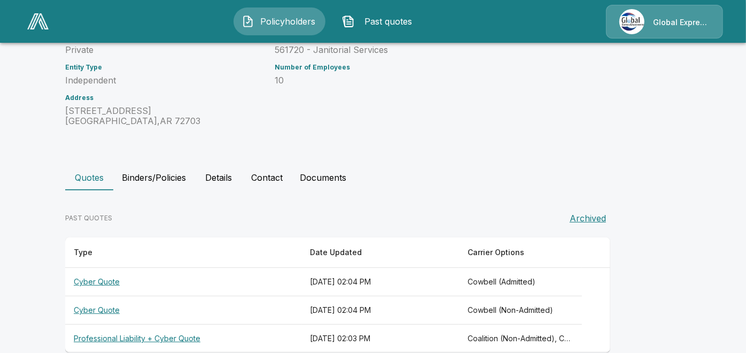
scroll to position [153, 0]
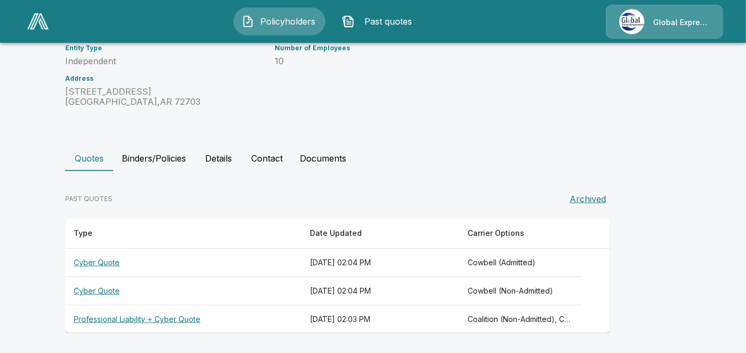
drag, startPoint x: 547, startPoint y: 303, endPoint x: 176, endPoint y: 317, distance: 371.0
click at [176, 317] on th "Professional Liability + Cyber Quote" at bounding box center [183, 319] width 236 height 28
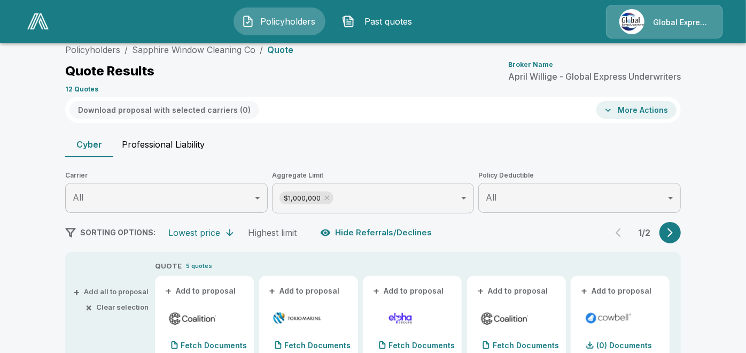
scroll to position [153, 0]
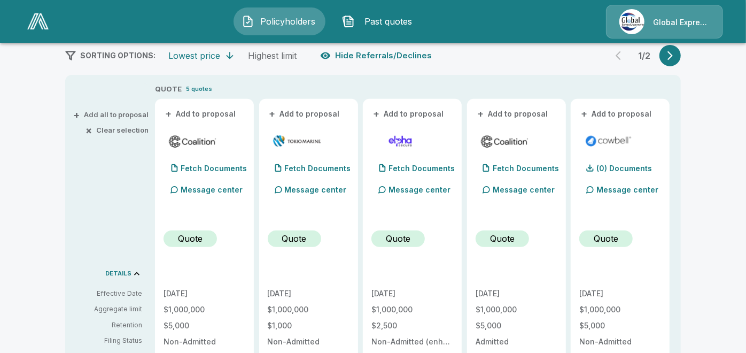
scroll to position [122, 0]
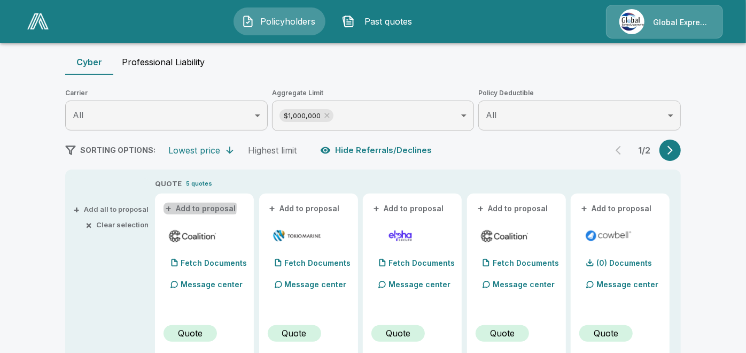
click at [193, 207] on button "+ Add to proposal" at bounding box center [200, 208] width 75 height 12
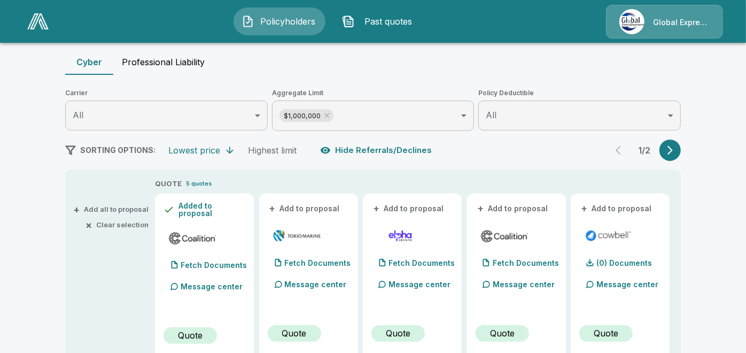
click at [329, 207] on button "+ Add to proposal" at bounding box center [305, 208] width 75 height 12
click at [514, 207] on button "+ Add to proposal" at bounding box center [512, 208] width 75 height 12
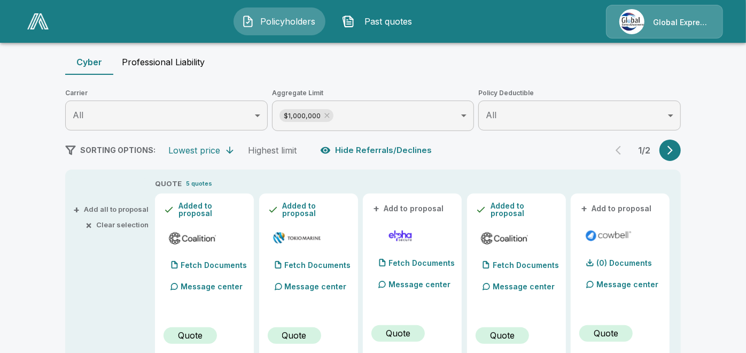
click at [612, 205] on button "+ Add to proposal" at bounding box center [616, 208] width 75 height 12
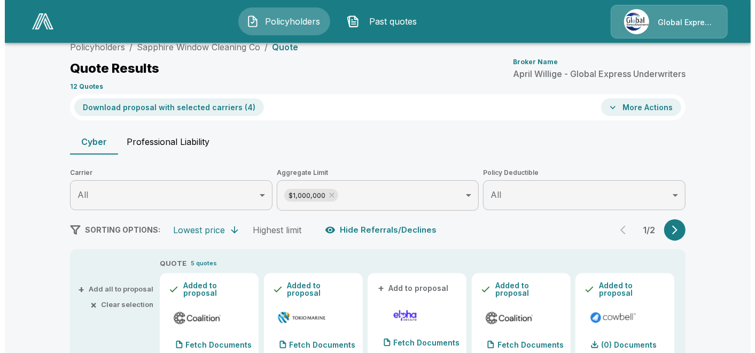
scroll to position [0, 0]
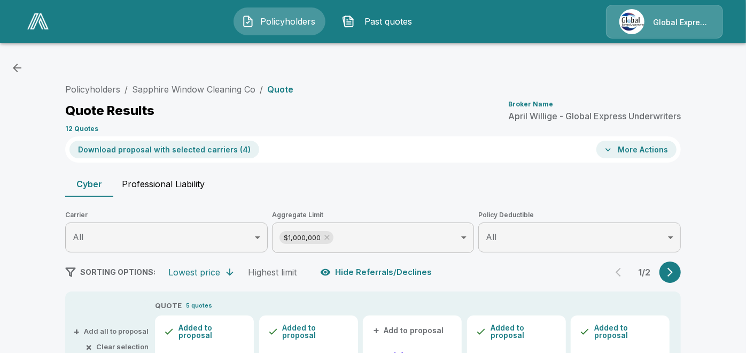
click at [212, 144] on button "Download proposal with selected carriers ( 4 )" at bounding box center [164, 150] width 190 height 18
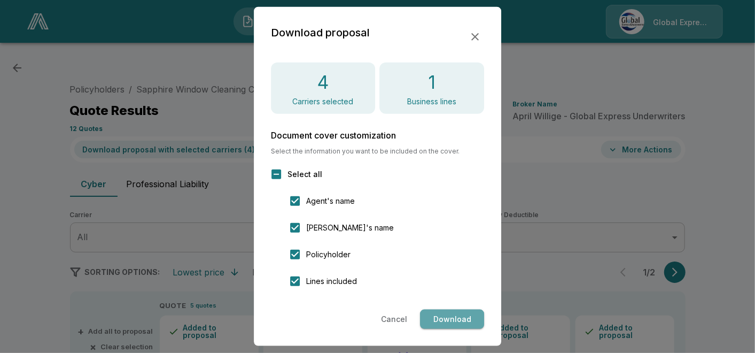
click at [445, 324] on button "Download" at bounding box center [452, 319] width 64 height 20
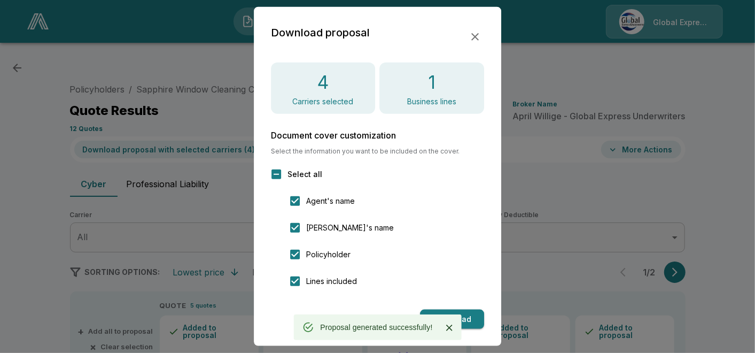
click at [472, 36] on icon "button" at bounding box center [475, 36] width 13 height 13
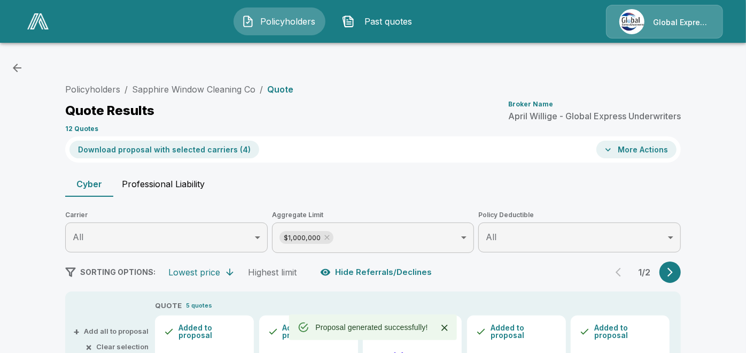
click at [629, 150] on button "More Actions" at bounding box center [636, 150] width 80 height 18
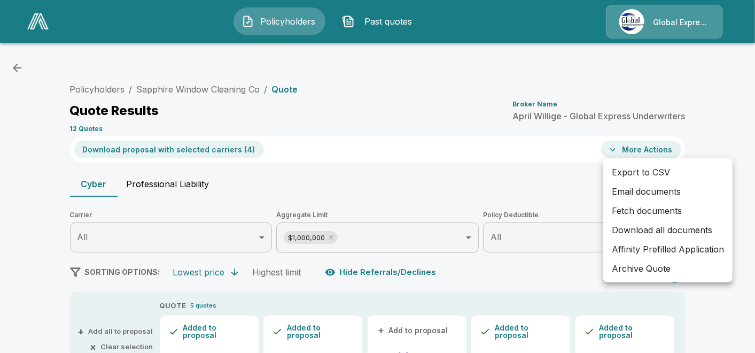
click at [633, 189] on li "Email documents" at bounding box center [667, 191] width 129 height 19
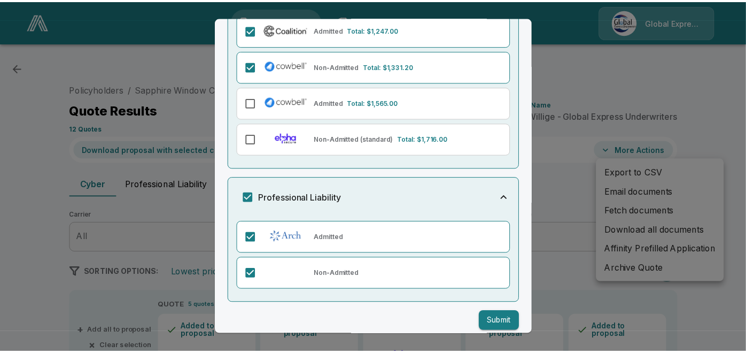
scroll to position [233, 0]
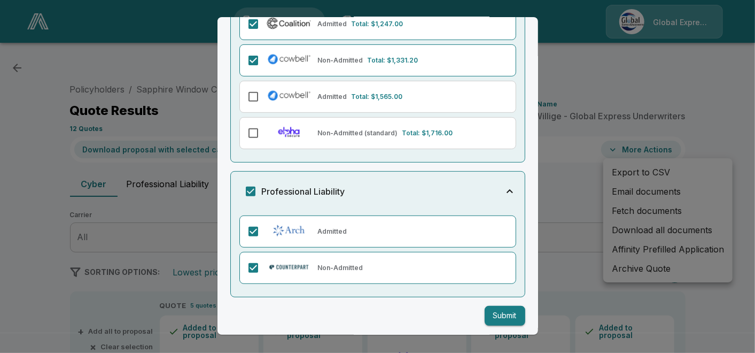
click at [498, 310] on button "Submit" at bounding box center [505, 316] width 41 height 20
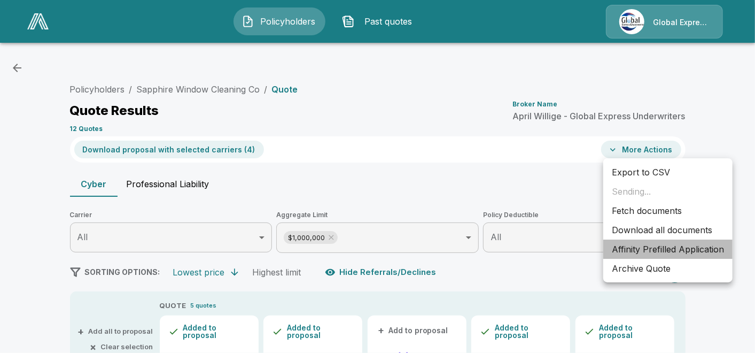
click at [635, 249] on li "Affinity Prefilled Application" at bounding box center [667, 248] width 129 height 19
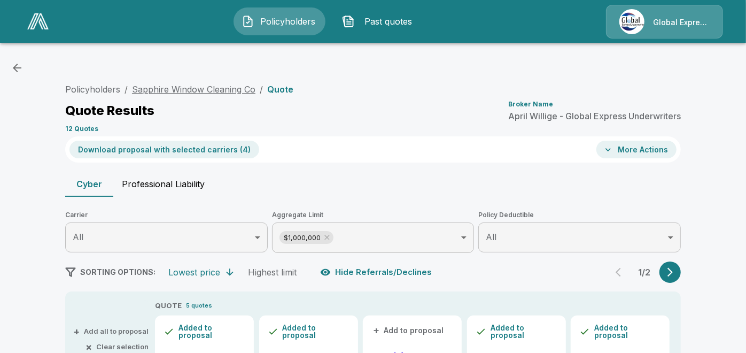
click at [222, 88] on link "Sapphire Window Cleaning Co" at bounding box center [193, 89] width 123 height 11
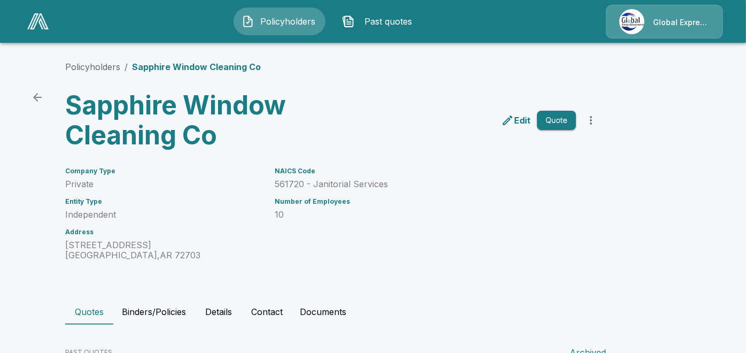
click at [284, 180] on p "561720 - Janitorial Services" at bounding box center [425, 184] width 301 height 10
drag, startPoint x: 280, startPoint y: 182, endPoint x: 396, endPoint y: 178, distance: 116.5
click at [396, 178] on div "NAICS Code 561720 - Janitorial Services" at bounding box center [425, 178] width 301 height 22
copy p "561720 - Janitorial Services"
click at [416, 140] on div "Edit Quote" at bounding box center [465, 116] width 272 height 68
